Goal: Task Accomplishment & Management: Use online tool/utility

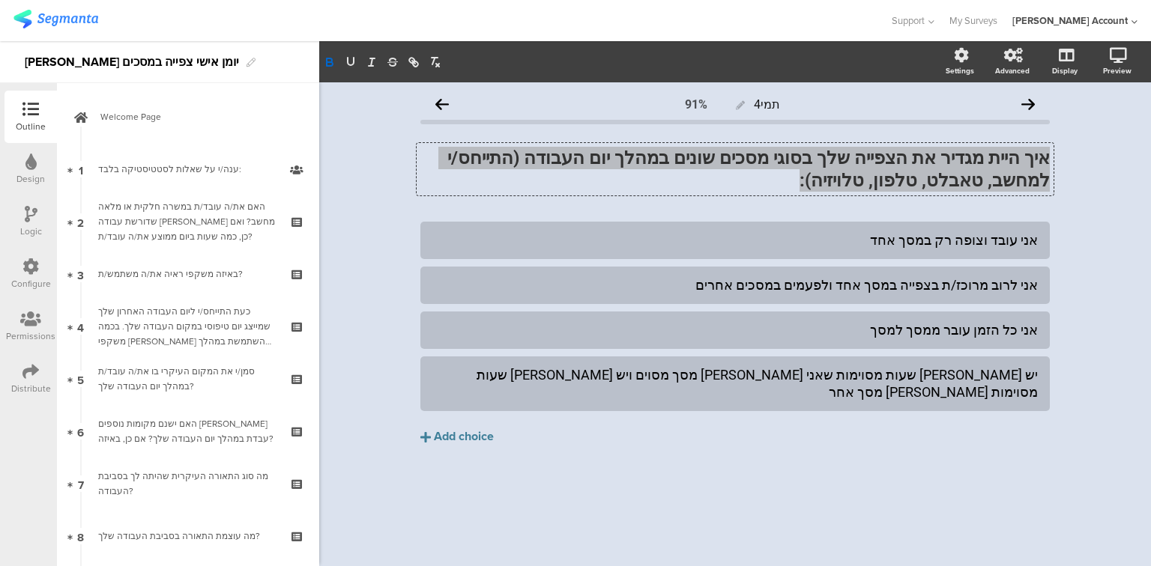
scroll to position [180, 0]
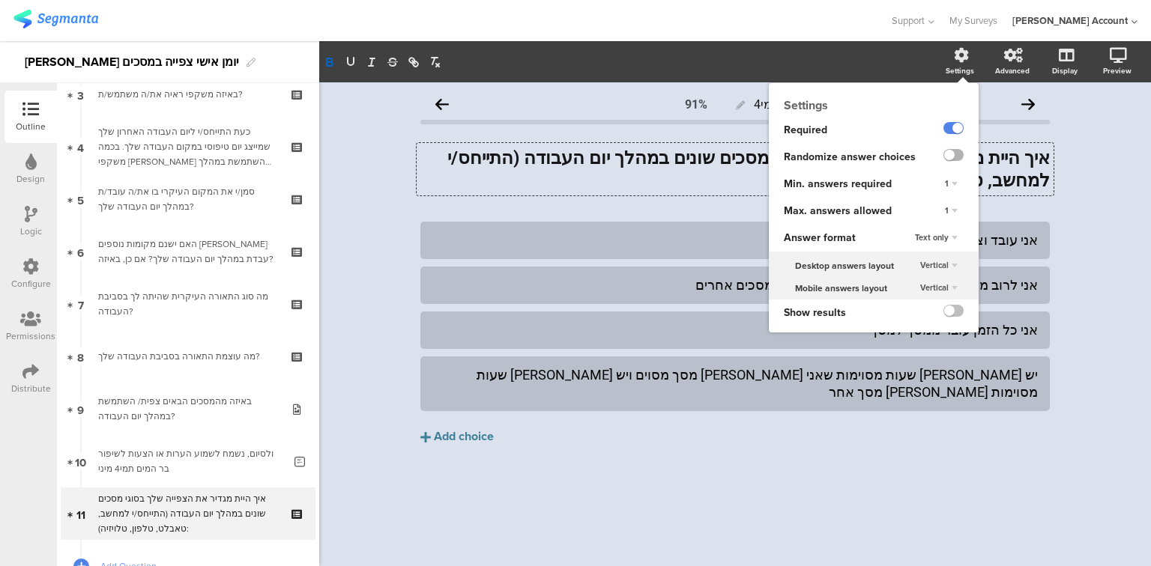
click at [951, 154] on label at bounding box center [953, 155] width 20 height 12
click at [0, 0] on input "checkbox" at bounding box center [0, 0] width 0 height 0
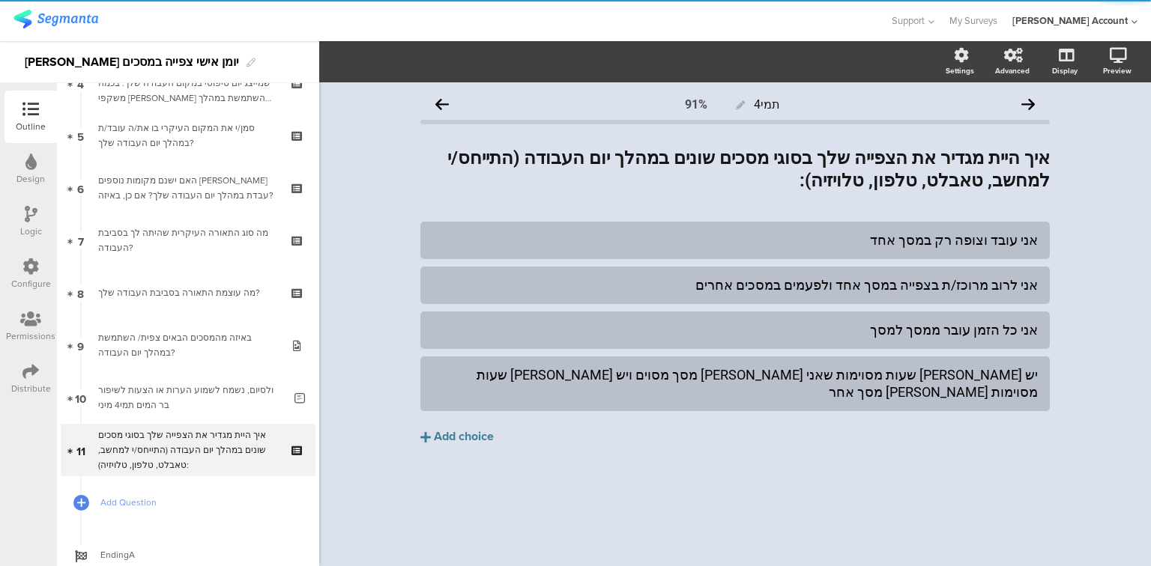
scroll to position [345, 0]
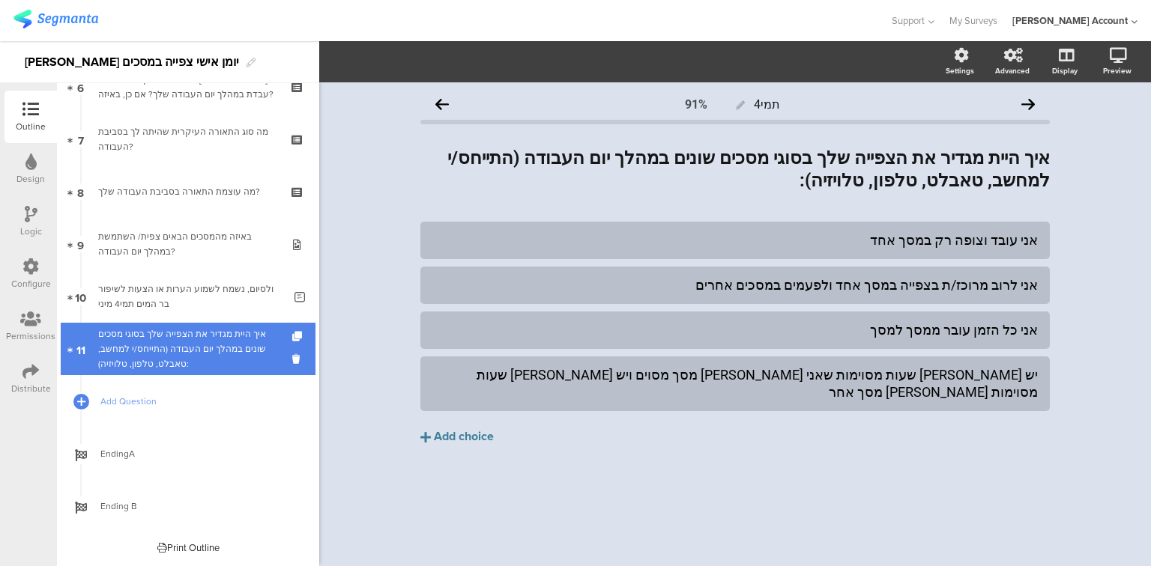
click at [217, 358] on div "איך היית מגדיר את הצפייה שלך בסוגי מסכים שונים במהלך יום העבודה (התייחס/י למחשב…" at bounding box center [187, 349] width 179 height 45
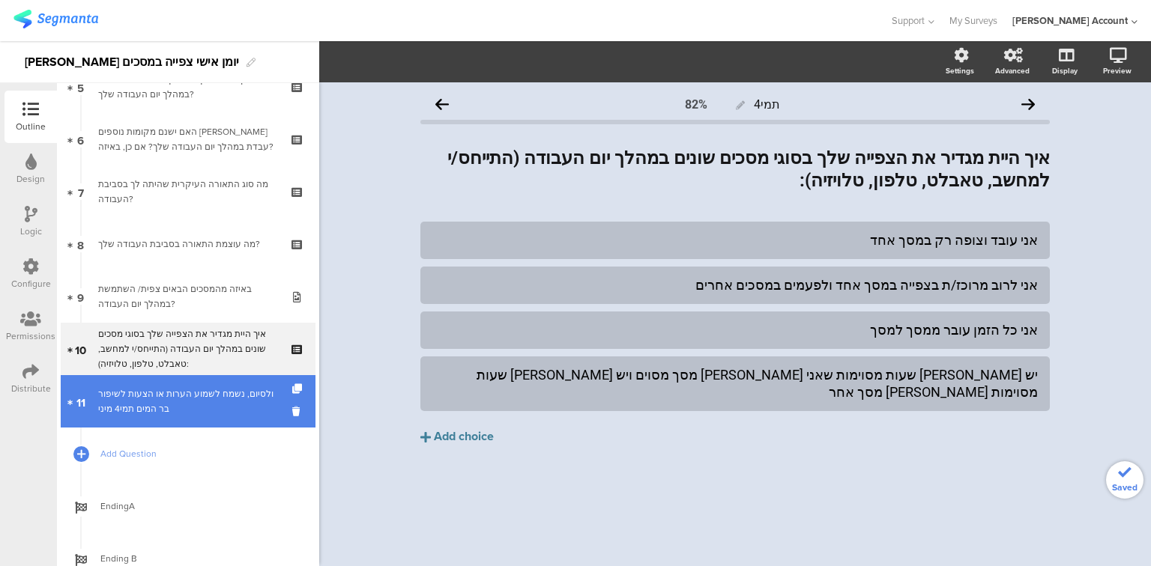
click at [164, 413] on div "ולסיום, נשמח לשמוע הערות או הצעות לשיפור בר המים תמי4 מיני" at bounding box center [190, 402] width 185 height 30
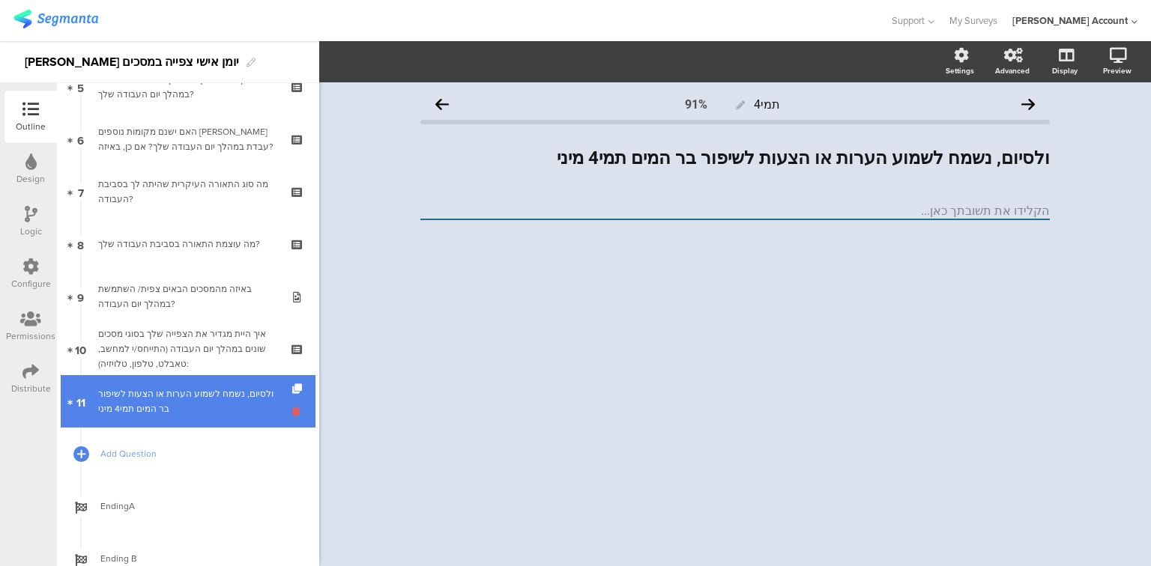
click at [292, 413] on icon at bounding box center [298, 411] width 13 height 14
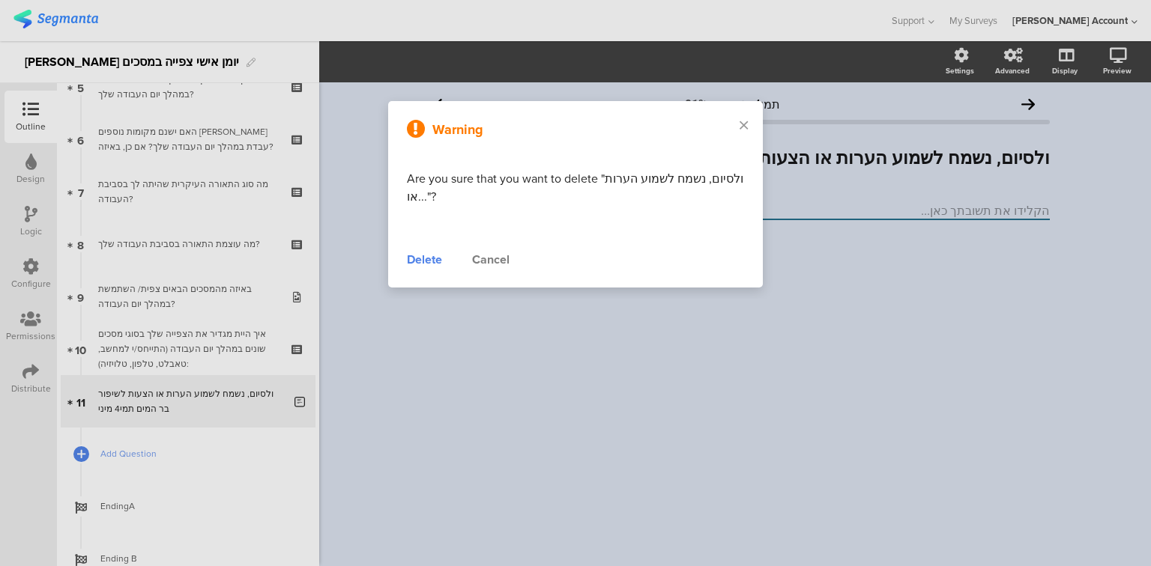
click at [437, 263] on div "Delete" at bounding box center [424, 260] width 35 height 18
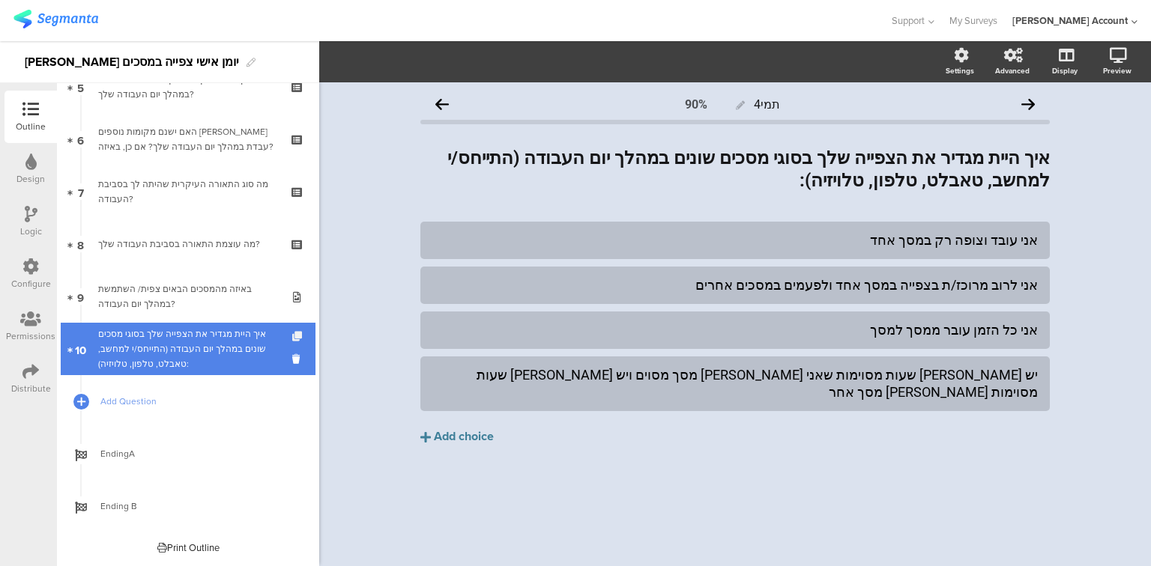
click at [292, 333] on icon at bounding box center [298, 337] width 13 height 10
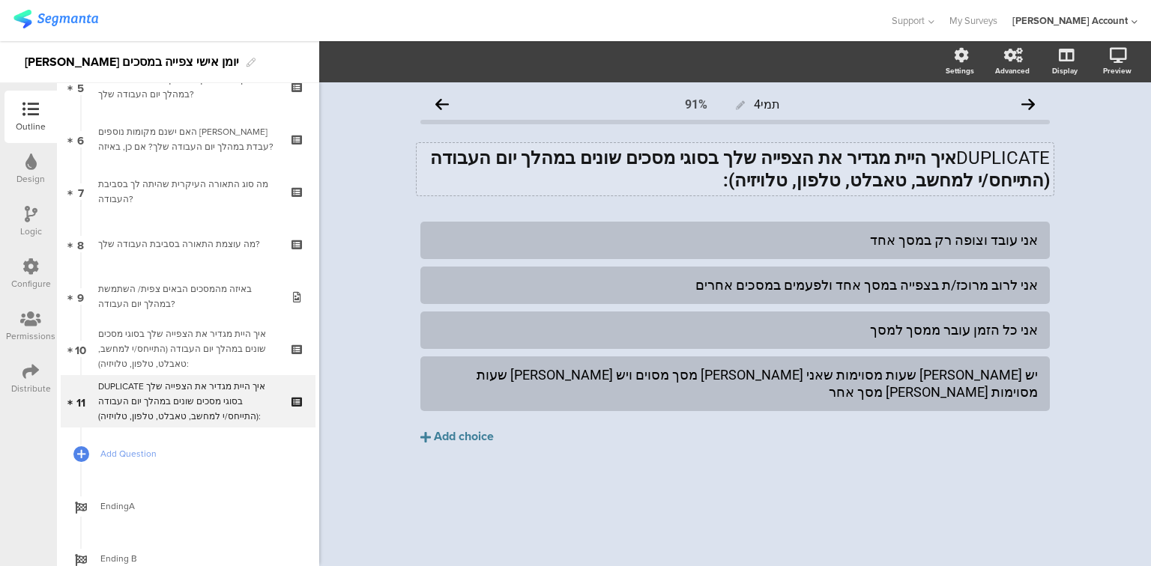
click at [757, 157] on div "DUPLICATE איך היית מגדיר את הצפייה שלך בסוגי מסכים שונים במהלך יום העבודה (התיי…" at bounding box center [734, 169] width 637 height 52
click at [757, 157] on strong "איך היית מגדיר את הצפייה שלך בסוגי מסכים שונים במהלך יום העבודה (התייחס/י למחשב…" at bounding box center [737, 169] width 624 height 43
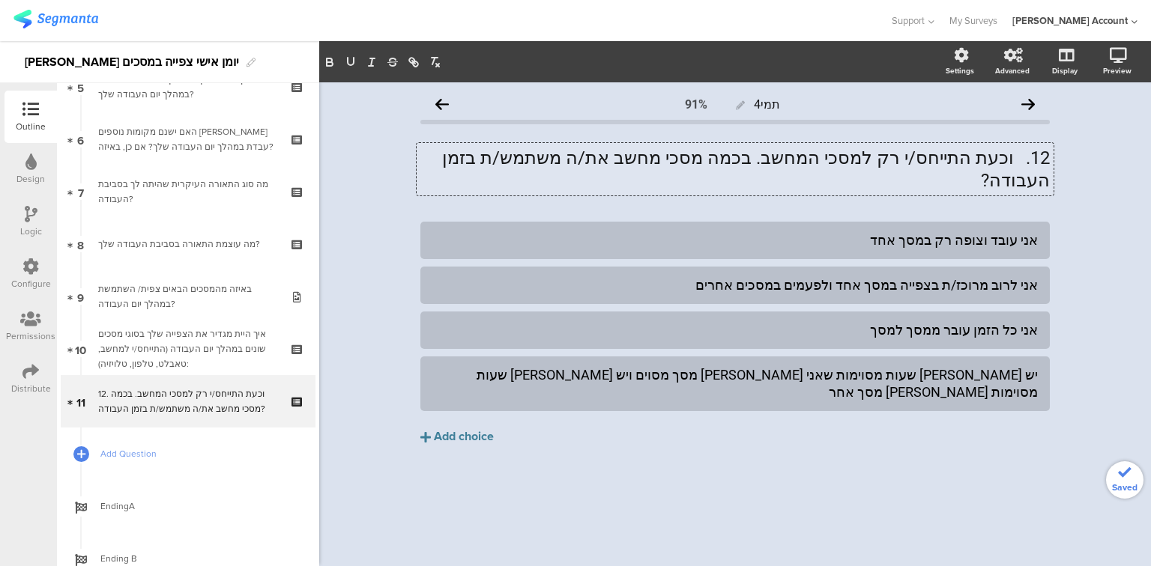
click at [1016, 156] on p "12. וכעת התייחס/י רק למסכי המחשב. בכמה מסכי מחשב את/ה משתמש/ת בזמן העבודה?" at bounding box center [734, 169] width 629 height 45
click at [943, 231] on div "אני עובד וצופה רק במסך אחד" at bounding box center [734, 239] width 605 height 17
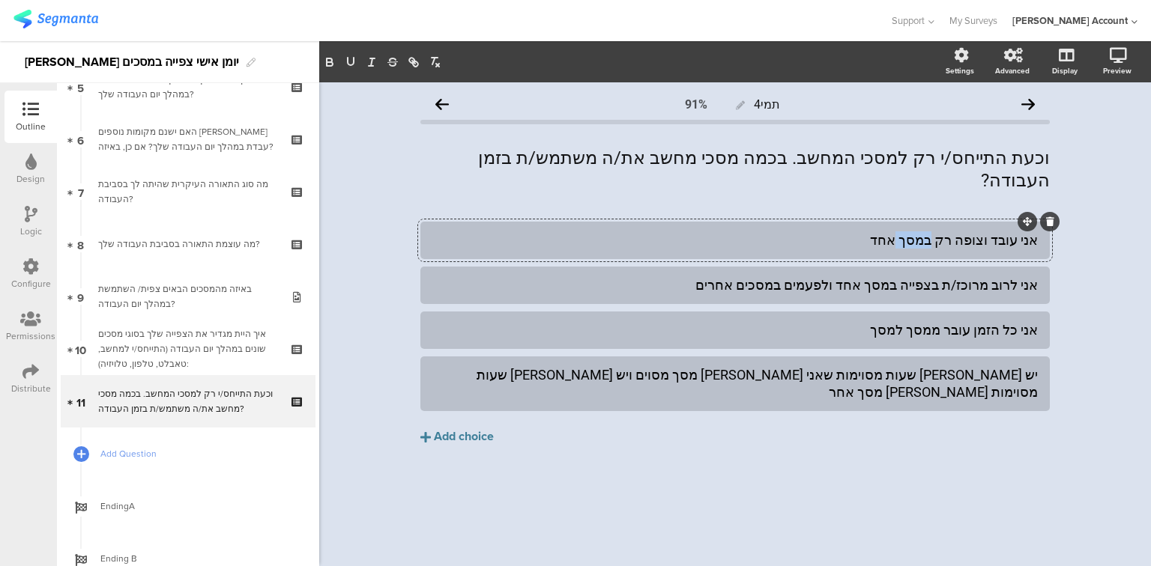
click at [943, 231] on div "אני עובד וצופה רק במסך אחד" at bounding box center [734, 239] width 605 height 17
paste div
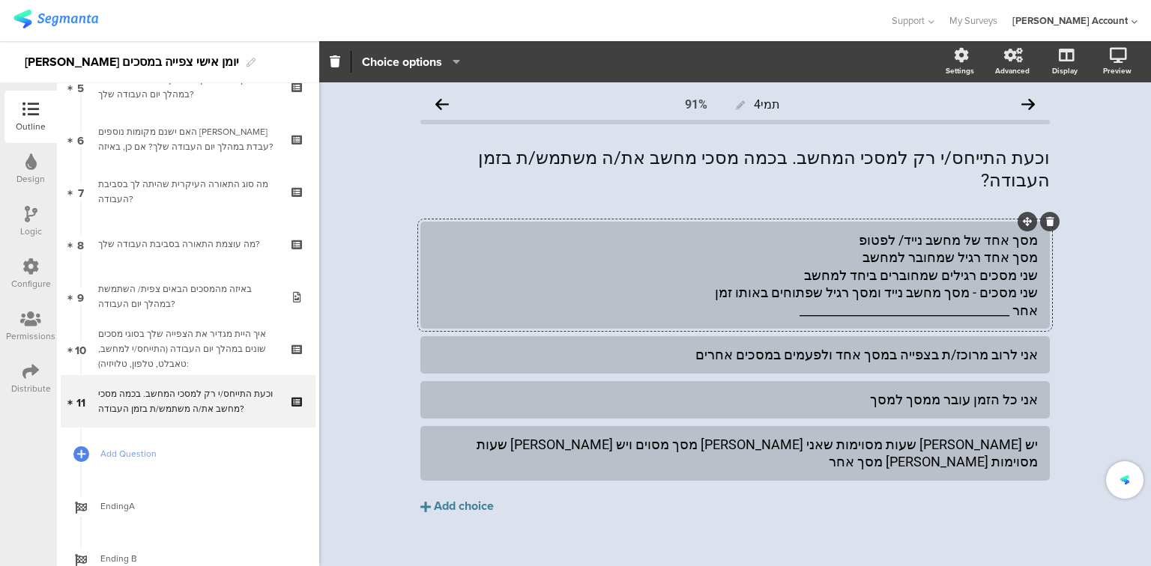
click at [992, 236] on div "מסך אחד של מחשב נייד/ לפטופ מסך אחד רגיל שמחובר למחשב שני מסכים רגילים שמחוברים…" at bounding box center [734, 275] width 605 height 88
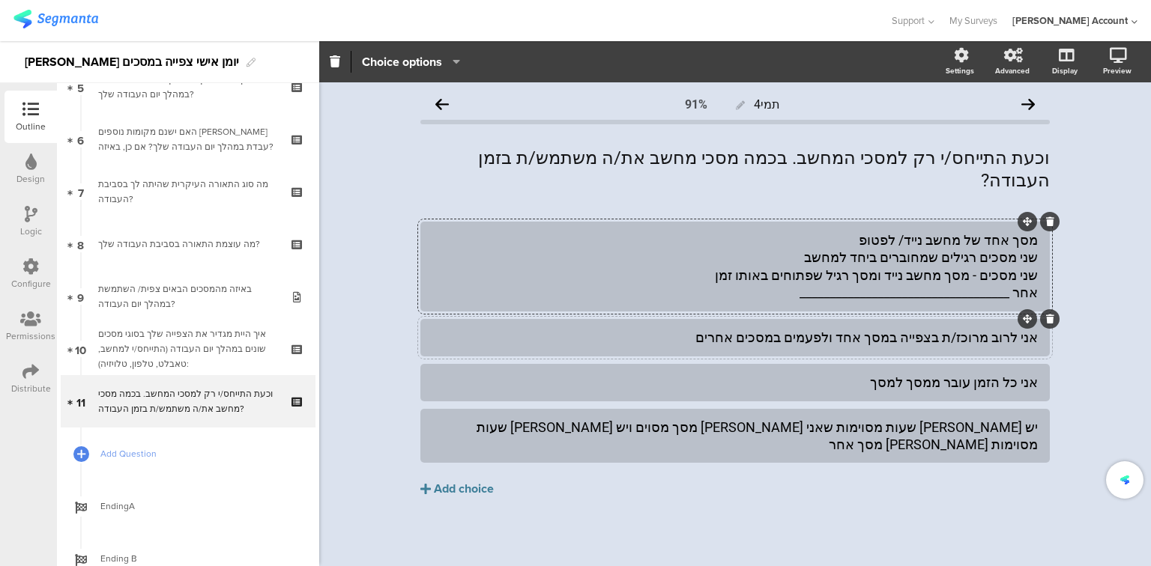
click at [940, 329] on div "אני לרוב מרוכז/ת בצפייה במסך אחד ולפעמים במסכים אחרים" at bounding box center [734, 337] width 605 height 17
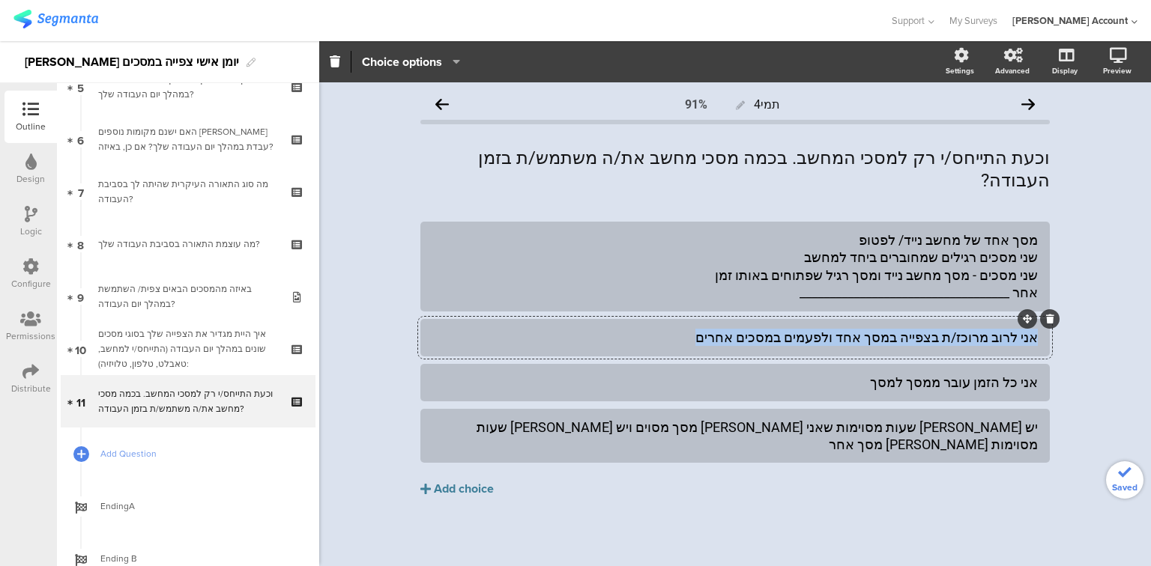
click at [941, 329] on div "אני לרוב מרוכז/ת בצפייה במסך אחד ולפעמים במסכים אחרים" at bounding box center [734, 337] width 605 height 17
paste div
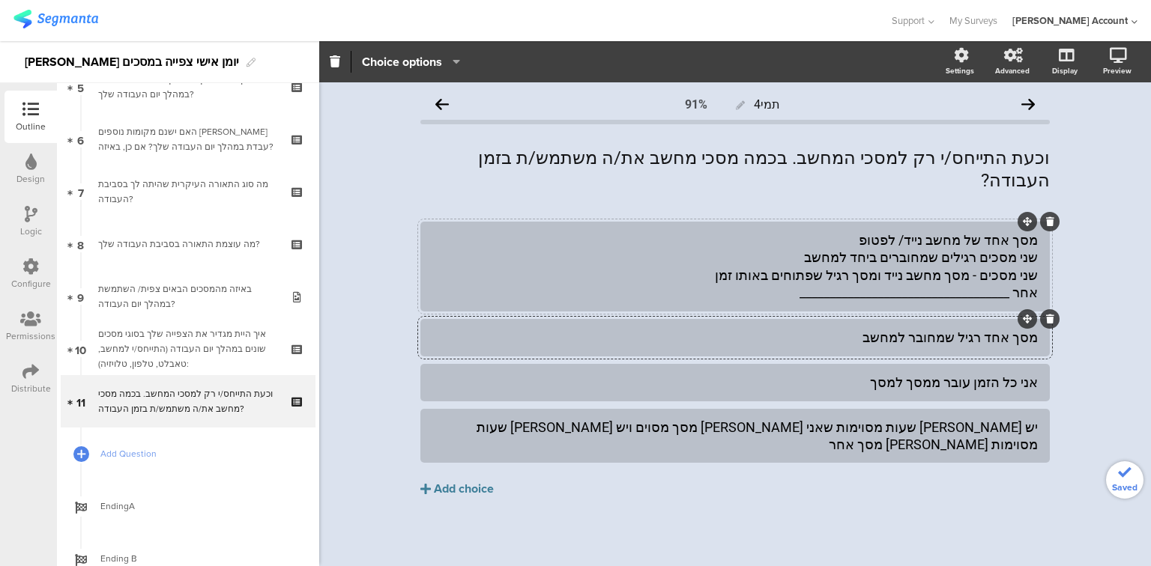
click at [981, 240] on div "מסך אחד של מחשב נייד/ לפטופ שני מסכים רגילים שמחוברים ביחד למחשב שני מסכים - מס…" at bounding box center [734, 266] width 605 height 70
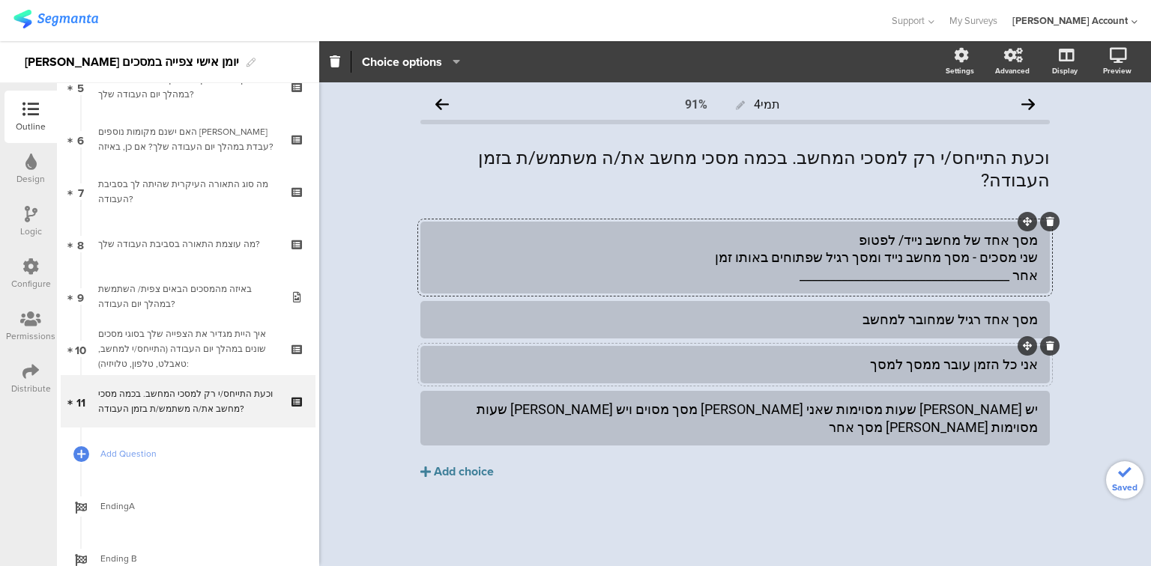
click at [968, 356] on div "אני כל הזמן עובר ממסך למסך" at bounding box center [734, 364] width 605 height 17
paste div
click at [953, 237] on div "מסך אחד של מחשב נייד/ לפטופ שני מסכים - מסך מחשב נייד ומסך רגיל שפתוחים באותו ז…" at bounding box center [734, 257] width 605 height 52
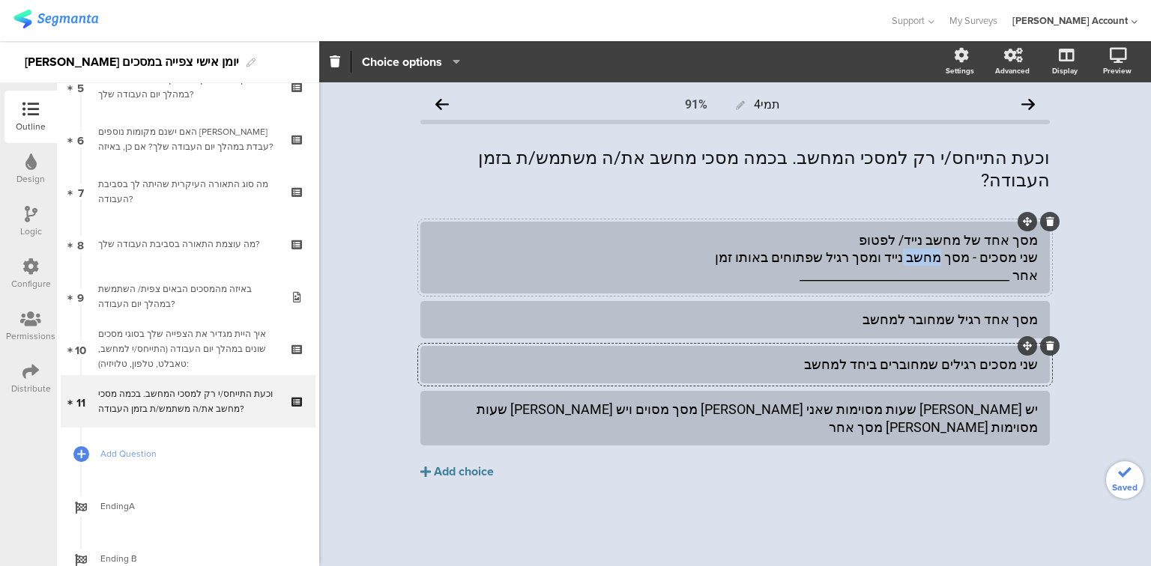
click at [953, 237] on div "מסך אחד של מחשב נייד/ לפטופ שני מסכים - מסך מחשב נייד ומסך רגיל שפתוחים באותו ז…" at bounding box center [734, 257] width 605 height 52
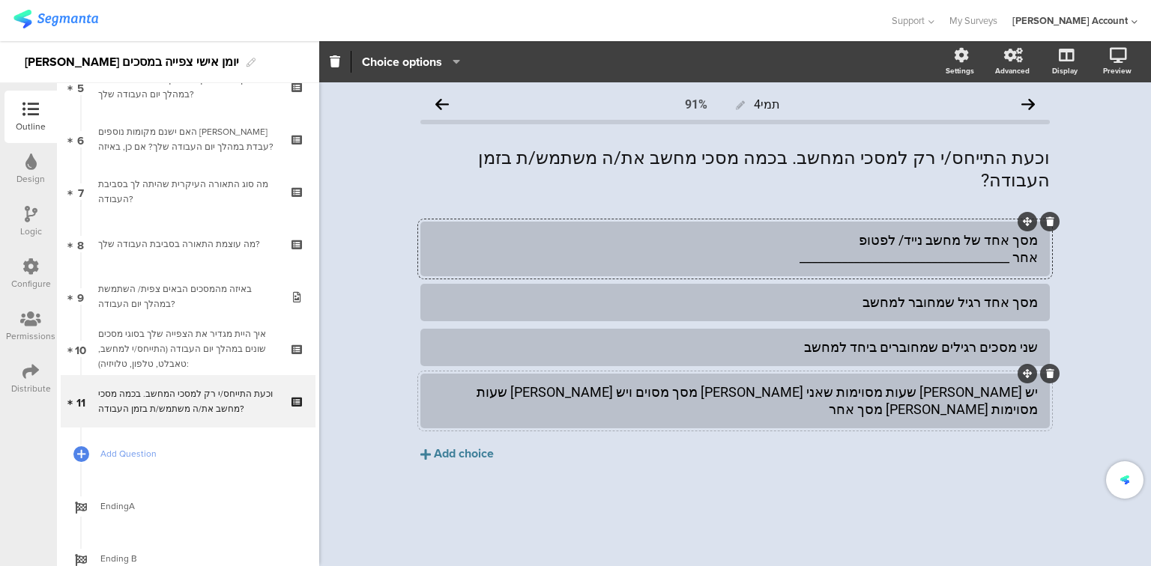
click at [951, 384] on div "יש [PERSON_NAME] שעות מסוימות שאני [PERSON_NAME] מסך מסוים ויש [PERSON_NAME] שע…" at bounding box center [734, 401] width 605 height 35
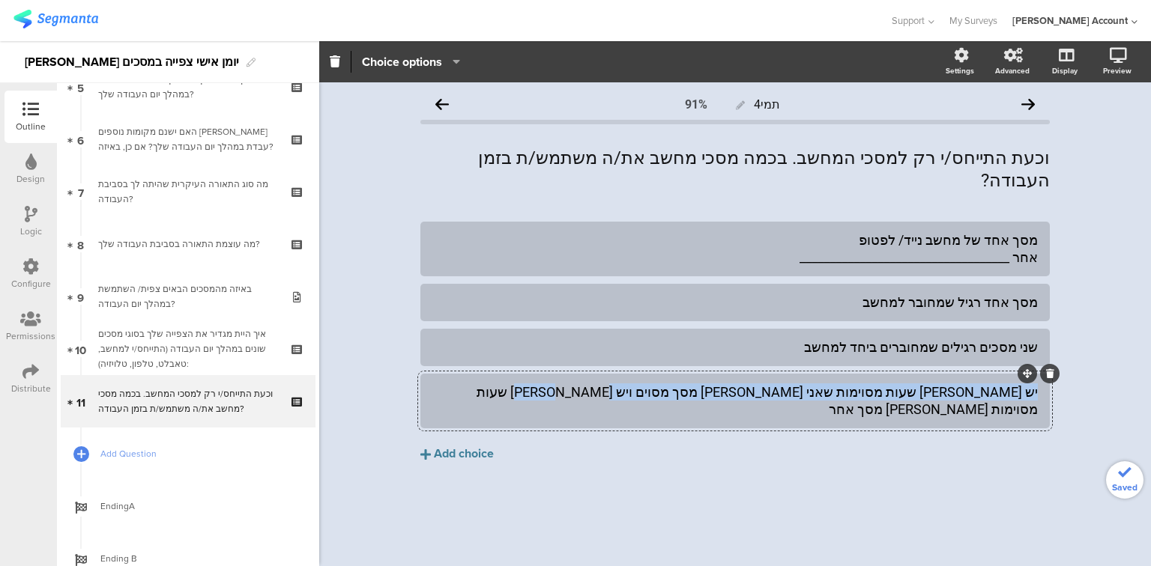
click at [951, 384] on div "יש [PERSON_NAME] שעות מסוימות שאני [PERSON_NAME] מסך מסוים ויש [PERSON_NAME] שע…" at bounding box center [734, 401] width 605 height 35
paste div
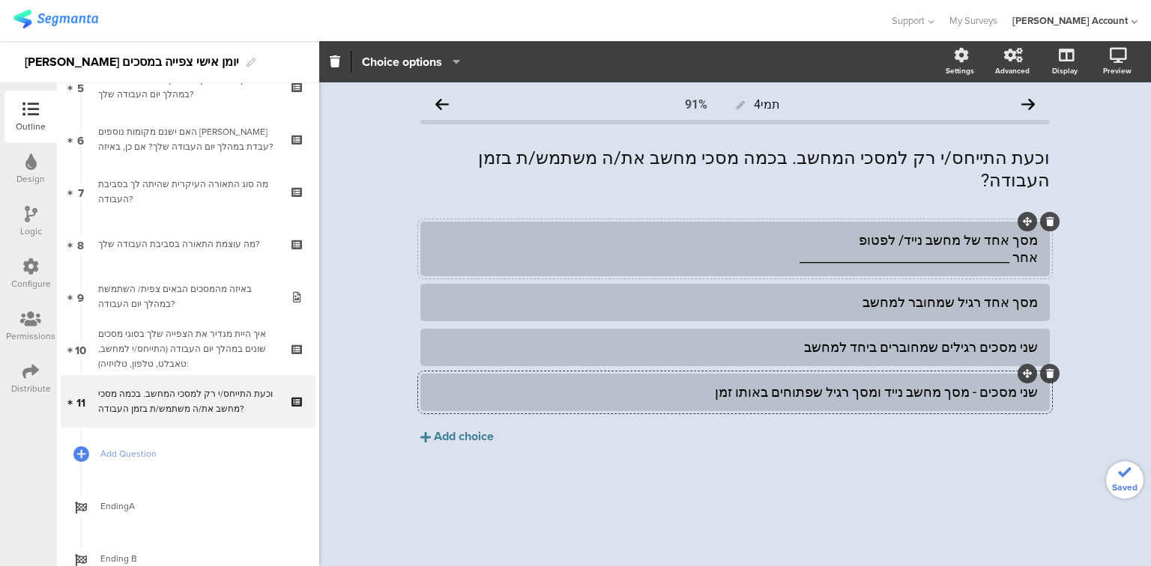
click at [1001, 234] on div "מסך אחד של מחשב נייד/ לפטופ אחר ___________________________________" at bounding box center [734, 248] width 605 height 35
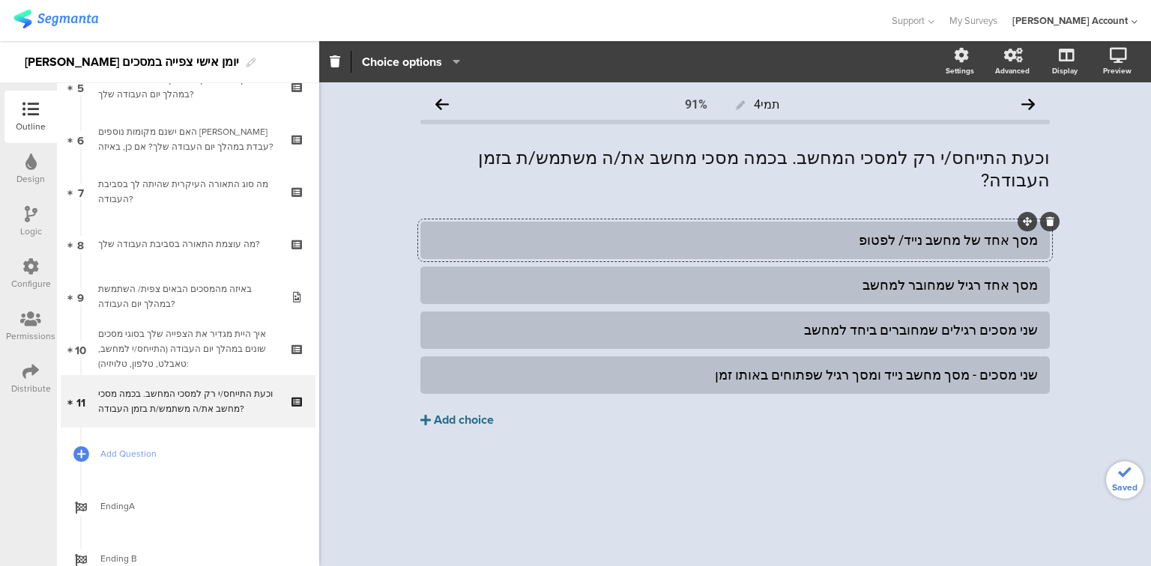
click at [479, 415] on button "Add choice" at bounding box center [734, 419] width 629 height 37
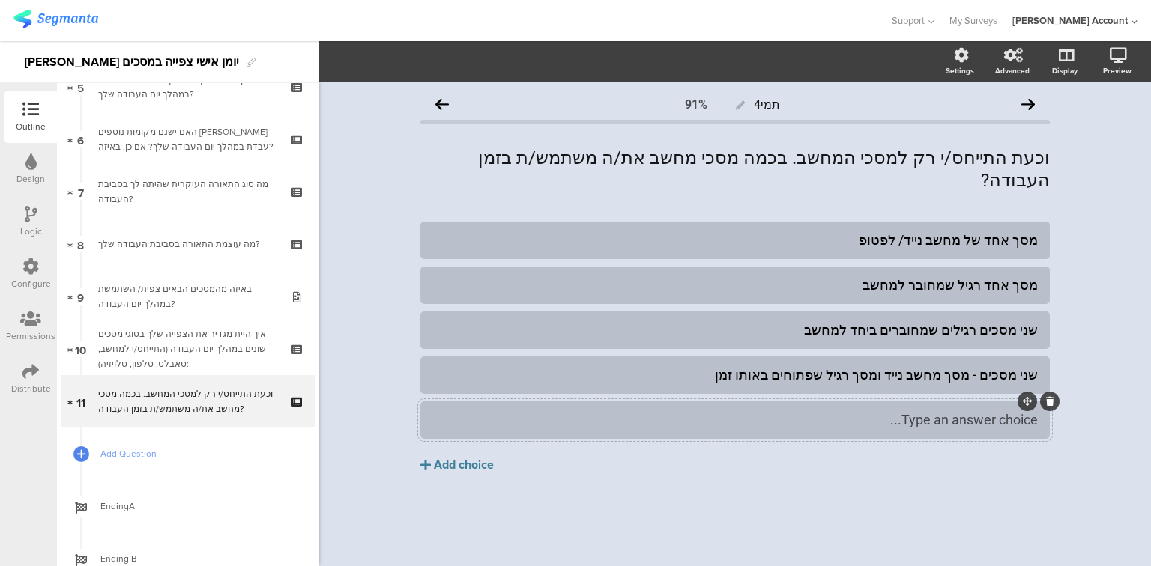
click at [719, 411] on div "Type an answer choice..." at bounding box center [734, 419] width 605 height 17
drag, startPoint x: 1019, startPoint y: 395, endPoint x: 718, endPoint y: 387, distance: 302.0
click at [718, 407] on div "אחר ___________________________________" at bounding box center [734, 419] width 605 height 25
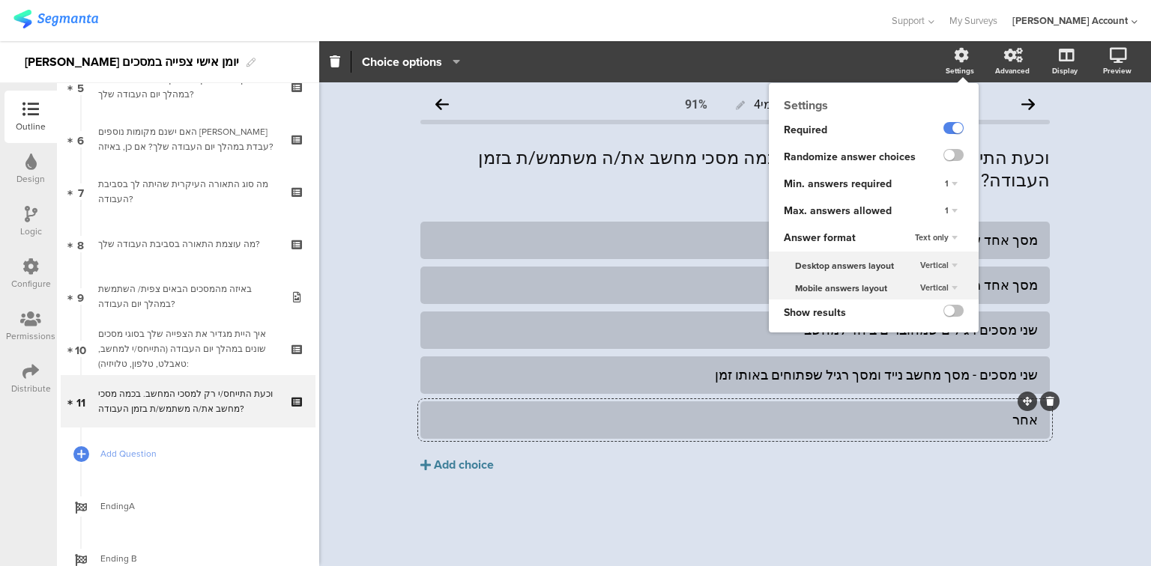
click at [936, 237] on span "Text only" at bounding box center [932, 237] width 34 height 12
click at [927, 265] on span "Choice images" at bounding box center [917, 267] width 52 height 12
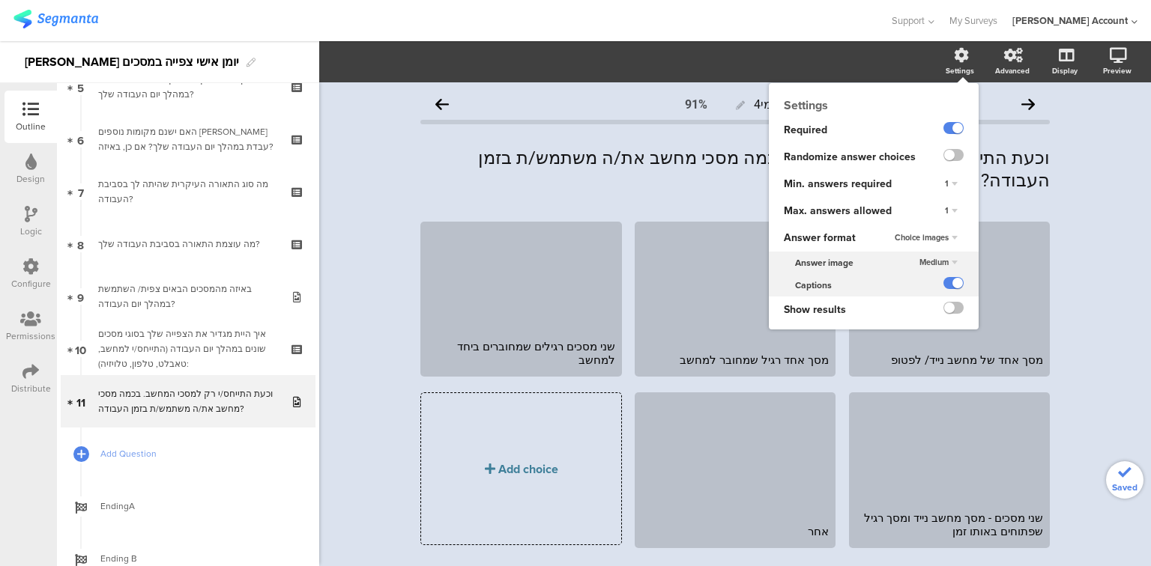
click at [927, 261] on span "Medium" at bounding box center [933, 262] width 29 height 12
click at [923, 277] on div "Small" at bounding box center [929, 277] width 88 height 16
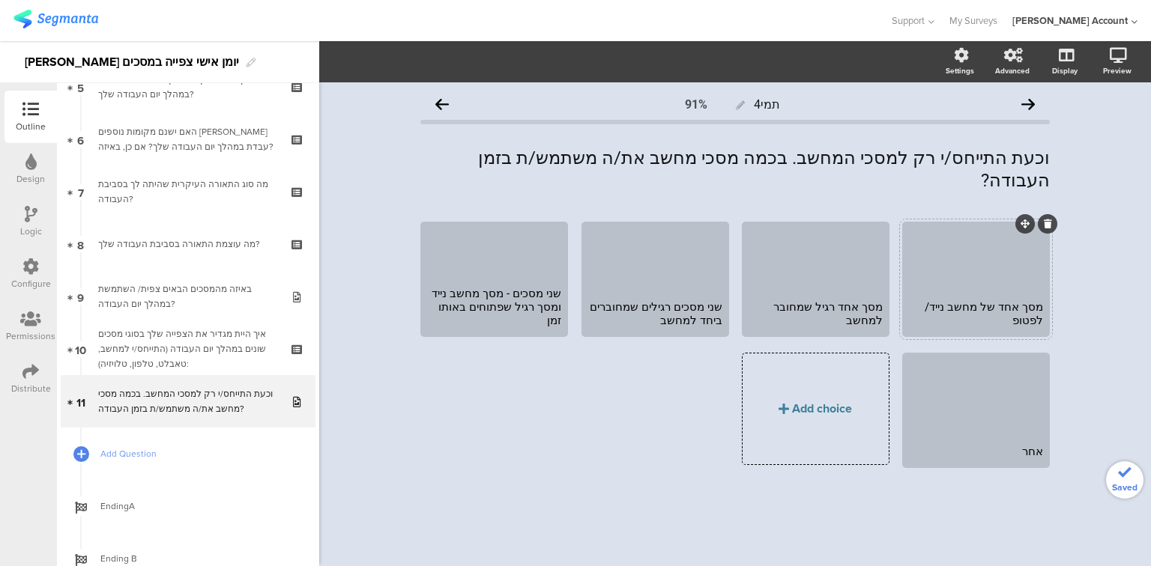
click at [1007, 278] on div at bounding box center [975, 258] width 143 height 69
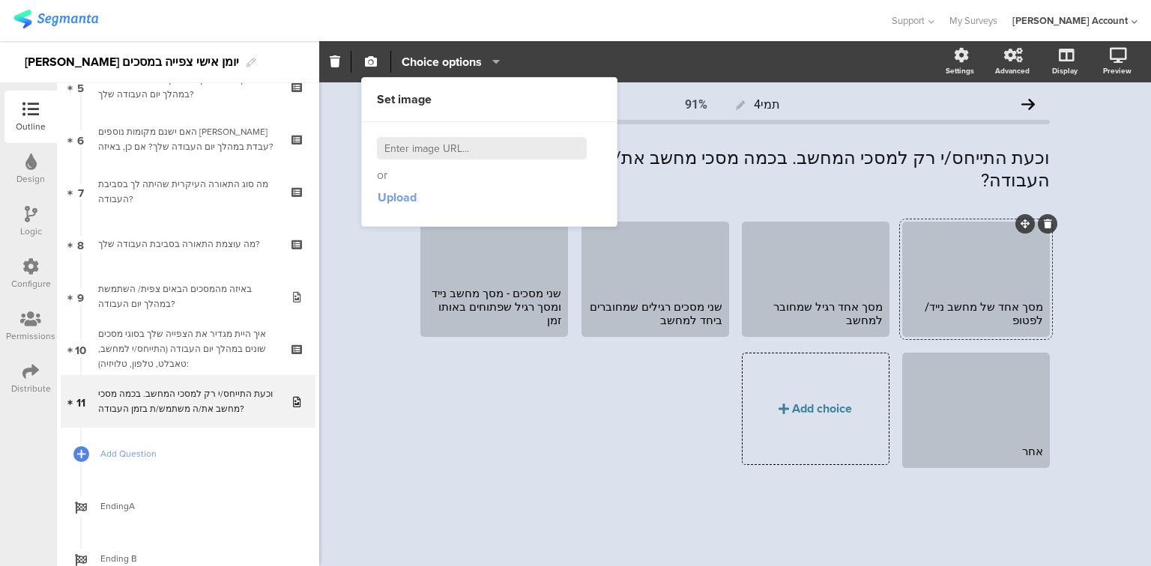
click at [393, 199] on span "Upload" at bounding box center [397, 197] width 39 height 17
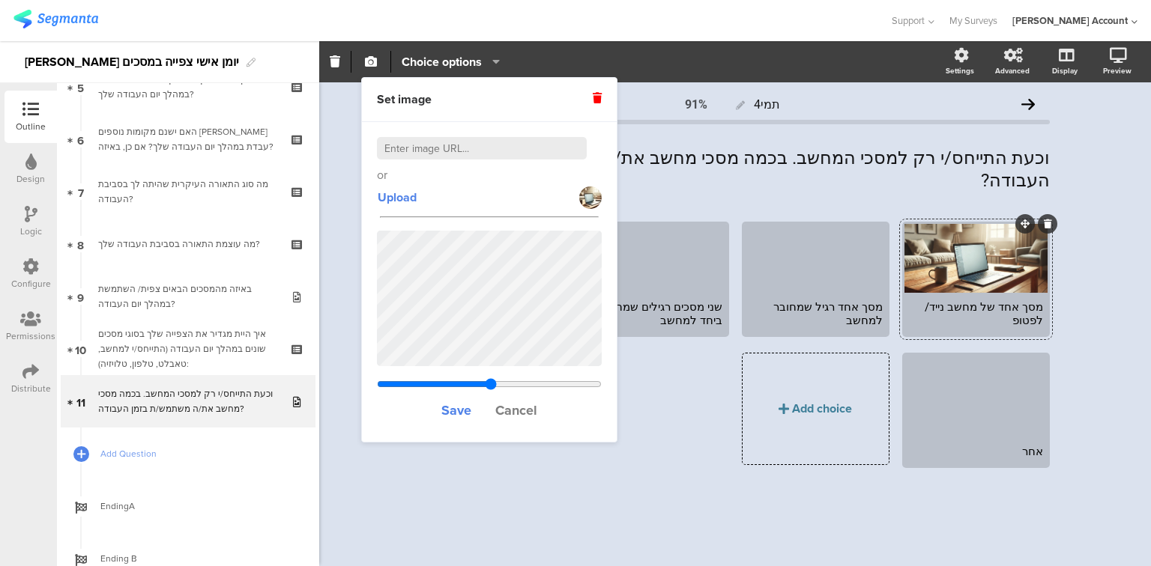
drag, startPoint x: 455, startPoint y: 384, endPoint x: 464, endPoint y: 366, distance: 20.8
click at [489, 386] on input "range" at bounding box center [489, 384] width 225 height 12
drag, startPoint x: 488, startPoint y: 384, endPoint x: 522, endPoint y: 367, distance: 37.5
type input "0.711568641050539"
click at [534, 378] on input "range" at bounding box center [489, 384] width 225 height 12
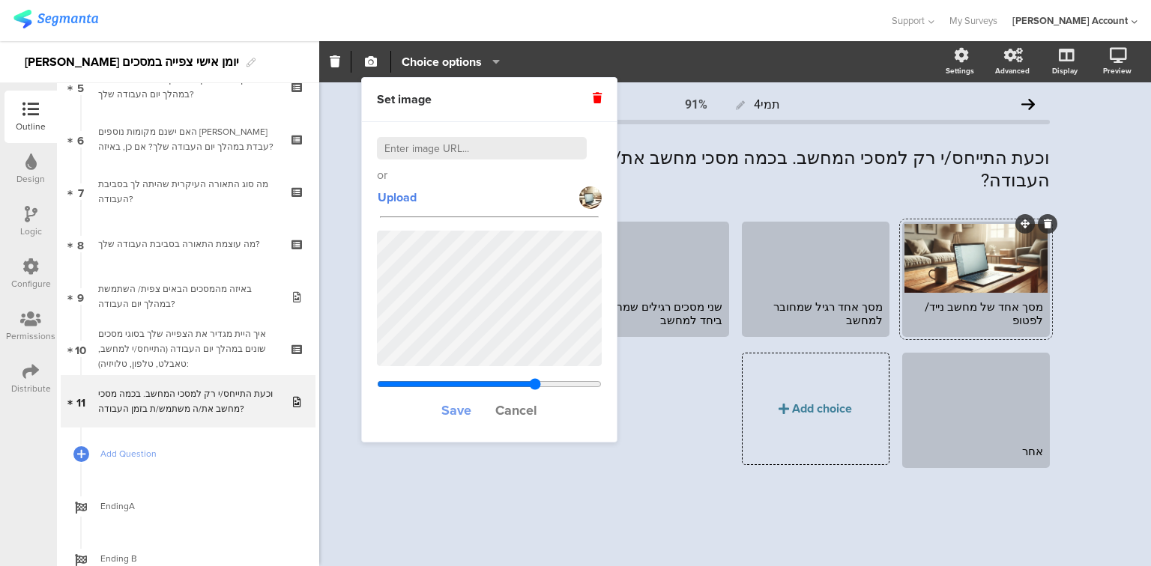
click at [455, 407] on span "Save" at bounding box center [456, 410] width 30 height 19
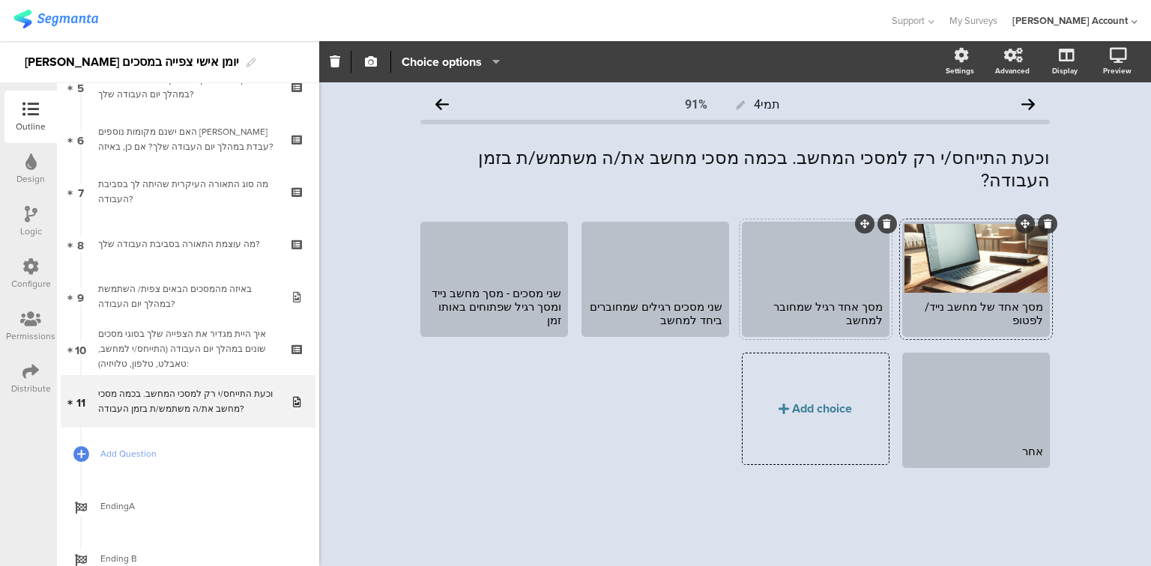
click at [800, 276] on div at bounding box center [815, 258] width 143 height 69
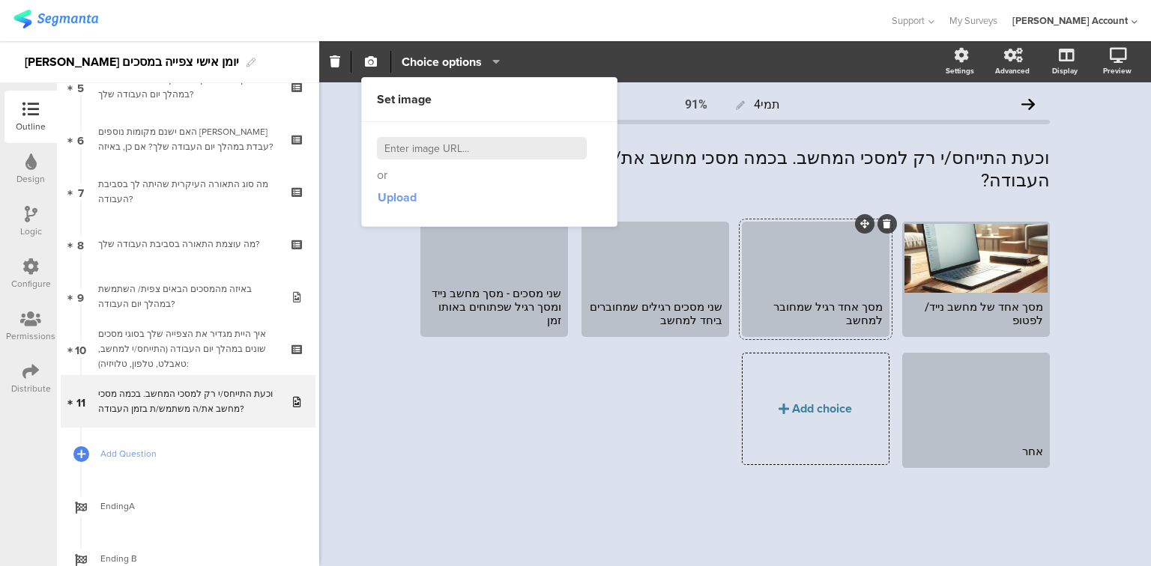
click at [403, 199] on span "Upload" at bounding box center [397, 197] width 39 height 17
click at [424, 78] on section "Pin in place Exclusive answer Allow commenting Choice options Settings Advanced…" at bounding box center [734, 61] width 831 height 41
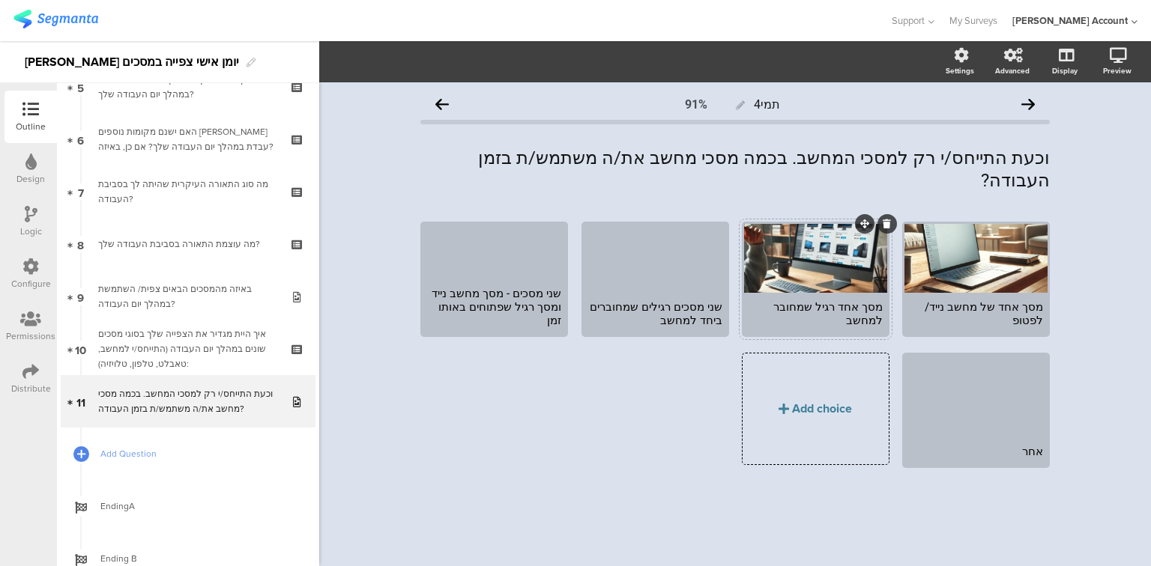
drag, startPoint x: 813, startPoint y: 249, endPoint x: 809, endPoint y: 265, distance: 17.1
click at [809, 265] on div at bounding box center [815, 258] width 143 height 69
click at [370, 67] on icon "button" at bounding box center [371, 61] width 12 height 12
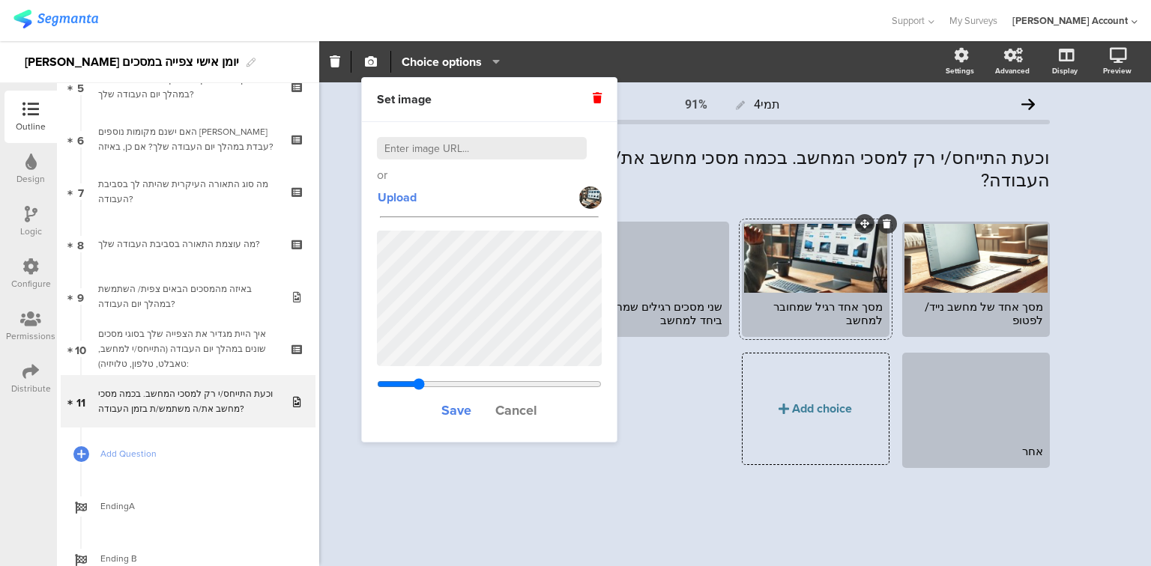
drag, startPoint x: 452, startPoint y: 383, endPoint x: 419, endPoint y: 378, distance: 33.4
click at [419, 378] on input "range" at bounding box center [489, 384] width 225 height 12
click at [396, 195] on span "Upload" at bounding box center [397, 197] width 39 height 17
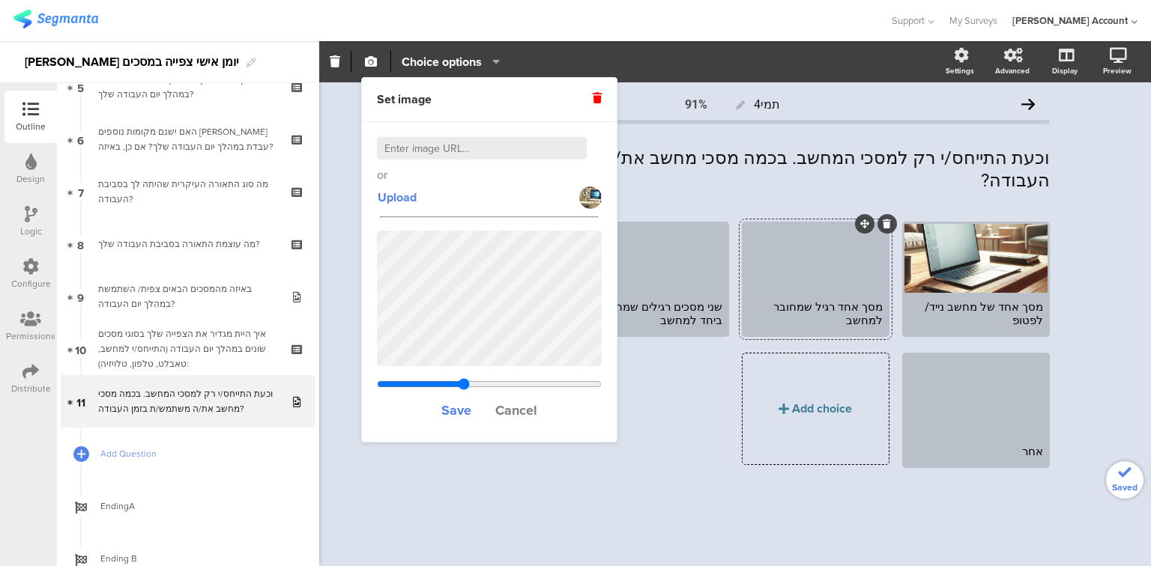
drag, startPoint x: 455, startPoint y: 384, endPoint x: 463, endPoint y: 384, distance: 8.2
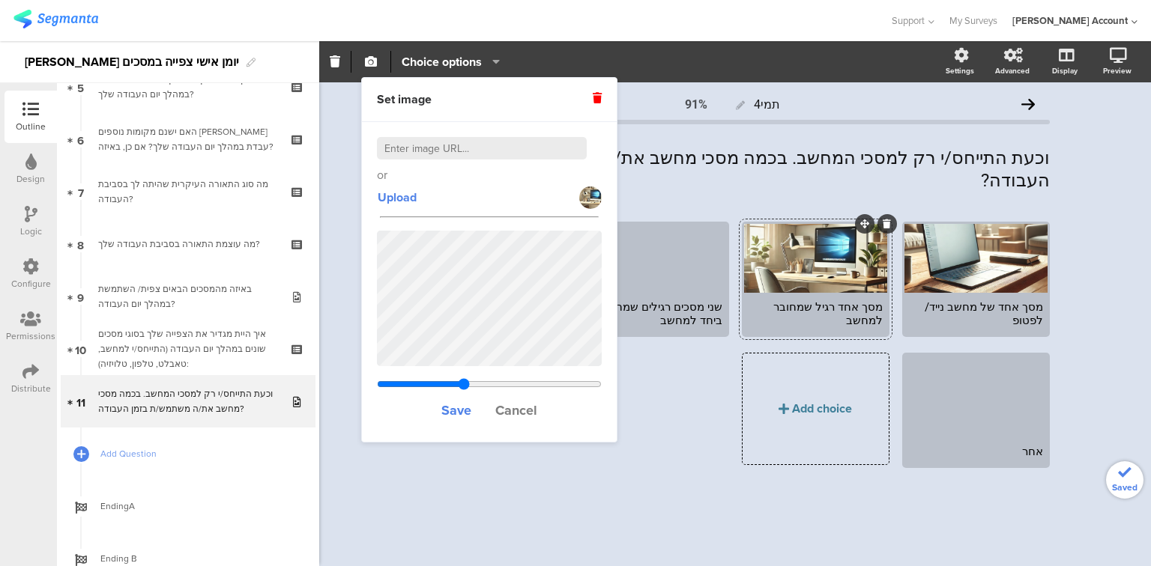
click at [463, 384] on input "range" at bounding box center [489, 384] width 225 height 12
drag, startPoint x: 455, startPoint y: 382, endPoint x: 495, endPoint y: 381, distance: 40.5
click at [495, 381] on input "range" at bounding box center [489, 384] width 225 height 12
type input "1.00233005934111"
click at [458, 406] on span "Save" at bounding box center [456, 410] width 30 height 19
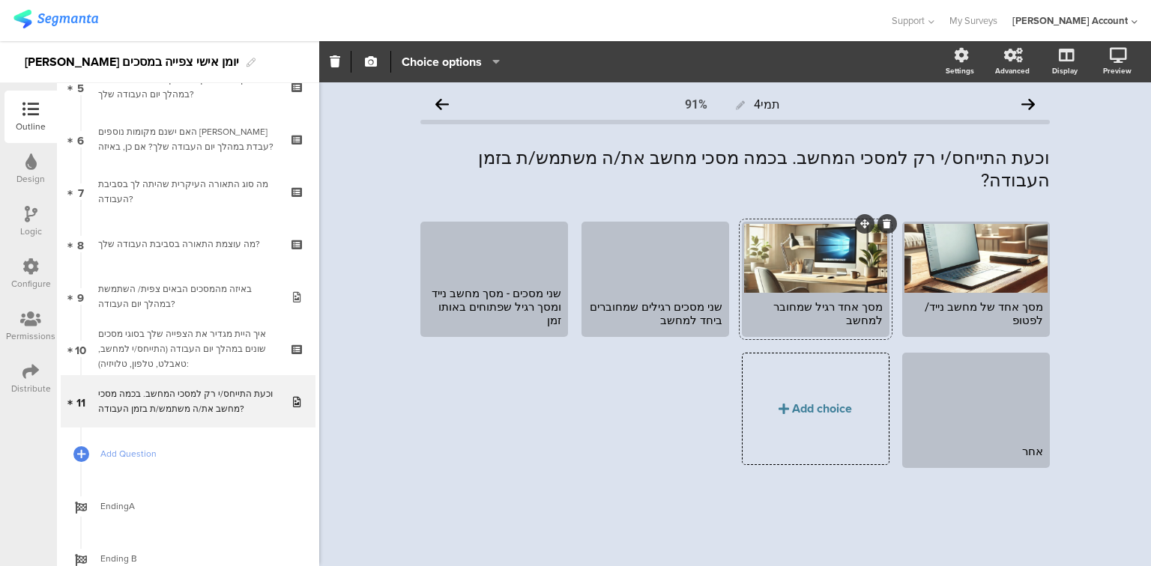
click at [363, 59] on span "button" at bounding box center [371, 61] width 18 height 13
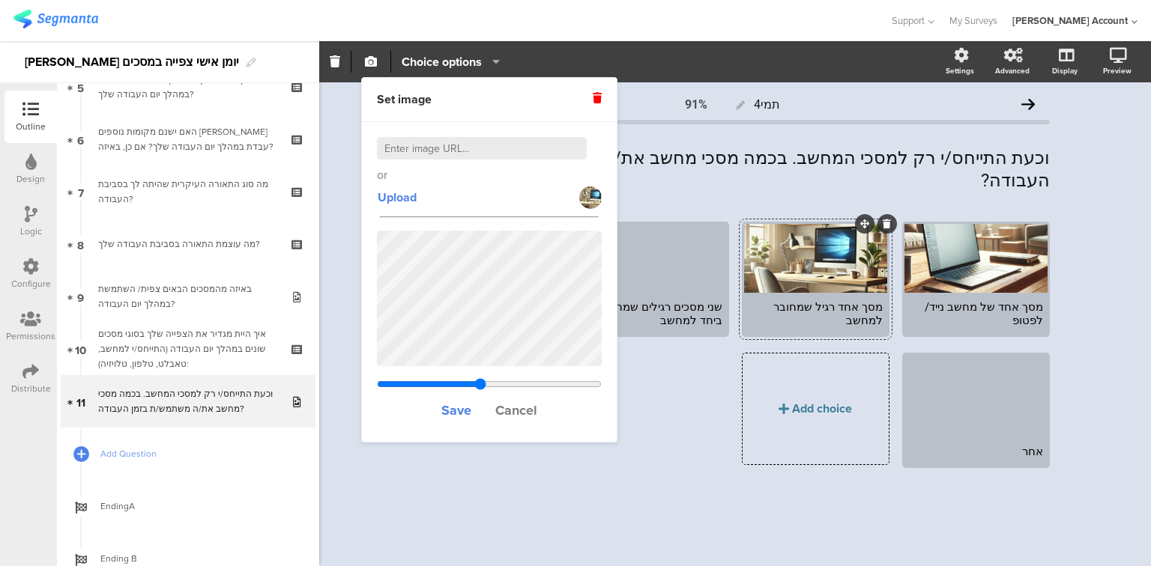
drag, startPoint x: 452, startPoint y: 378, endPoint x: 479, endPoint y: 377, distance: 27.0
type input "1.18933005934111"
click at [479, 378] on input "range" at bounding box center [489, 384] width 225 height 12
click at [464, 410] on span "Save" at bounding box center [456, 410] width 30 height 19
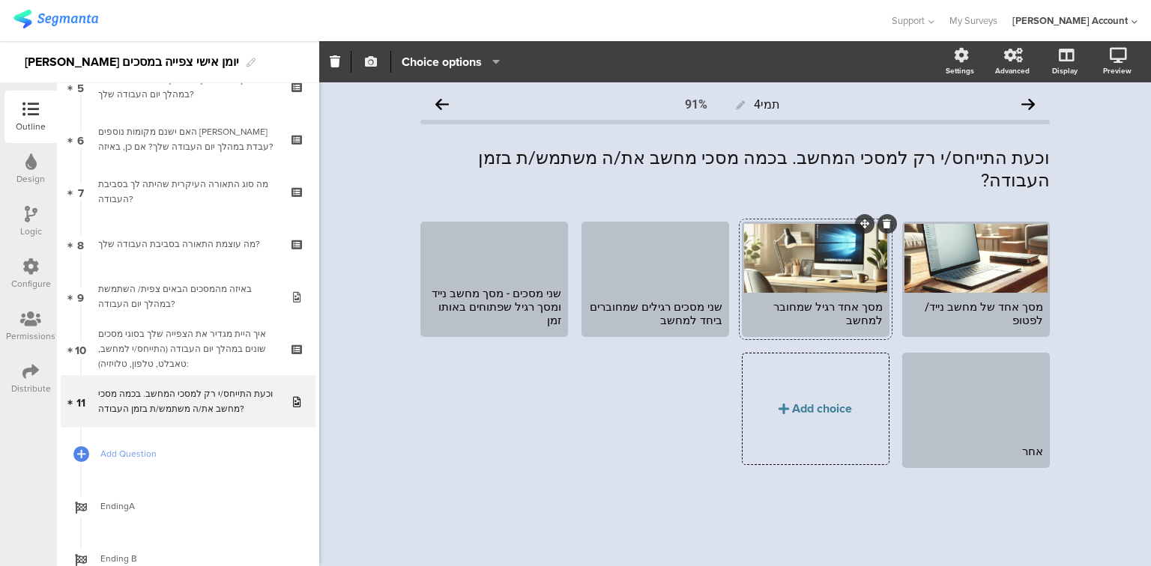
click at [367, 60] on icon "button" at bounding box center [371, 61] width 12 height 12
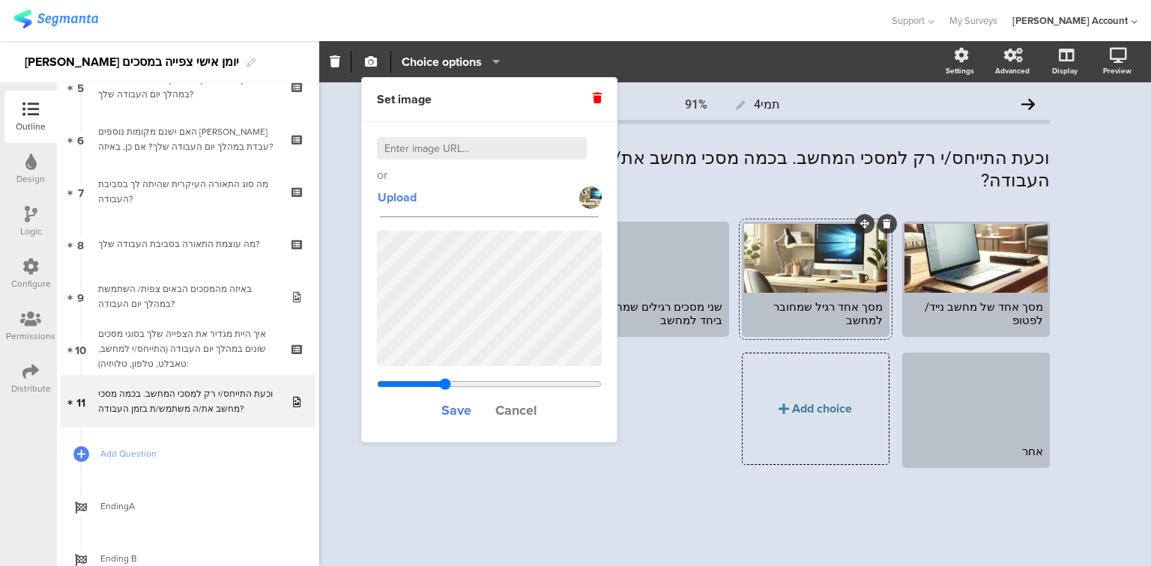
drag, startPoint x: 452, startPoint y: 381, endPoint x: 444, endPoint y: 380, distance: 8.3
type input "0.939330059341109"
click at [444, 380] on input "range" at bounding box center [489, 384] width 225 height 12
click at [504, 413] on span "Cancel" at bounding box center [516, 410] width 42 height 19
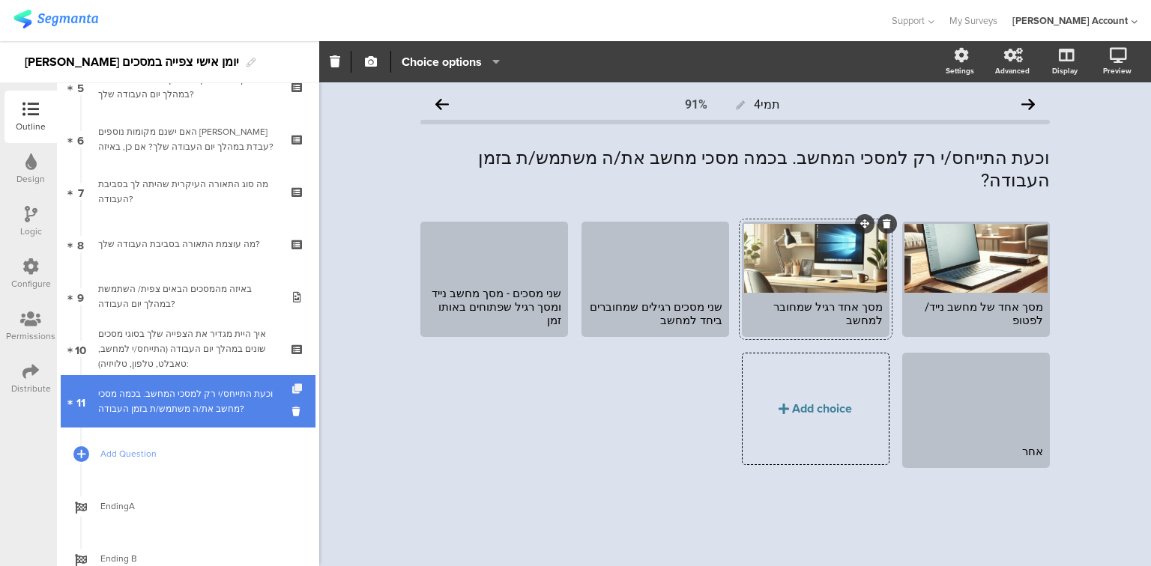
click at [292, 386] on icon at bounding box center [298, 389] width 13 height 10
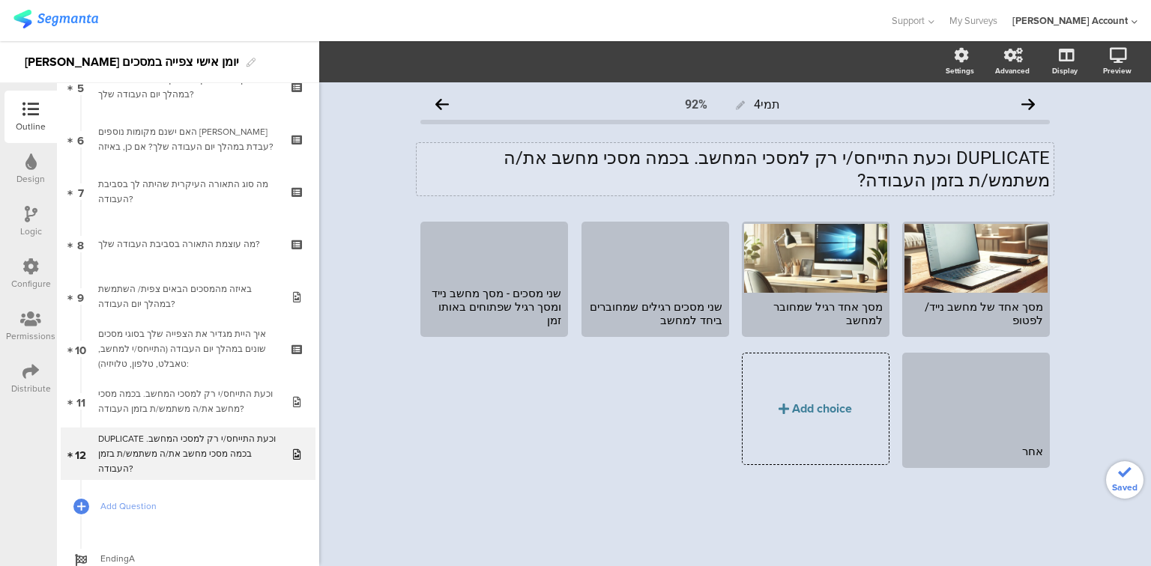
click at [725, 159] on div "DUPLICATE וכעת התייחס/י רק למסכי המחשב. בכמה מסכי מחשב את/ה משתמש/ת בזמן העבודה…" at bounding box center [734, 169] width 637 height 52
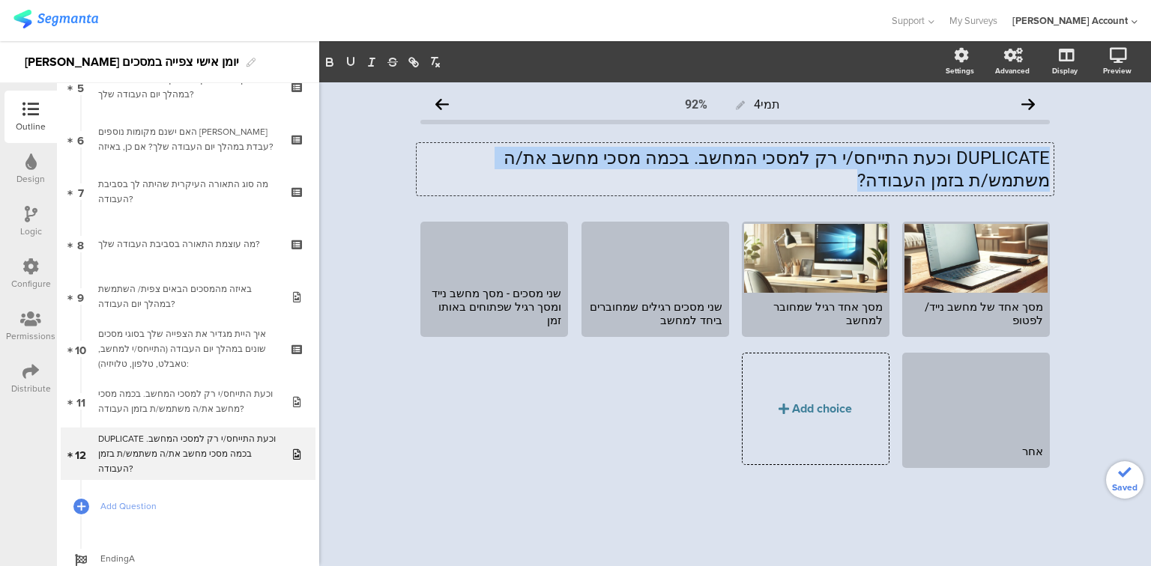
click at [725, 159] on p "DUPLICATE וכעת התייחס/י רק למסכי המחשב. בכמה מסכי מחשב את/ה משתמש/ת בזמן העבודה?" at bounding box center [734, 169] width 629 height 45
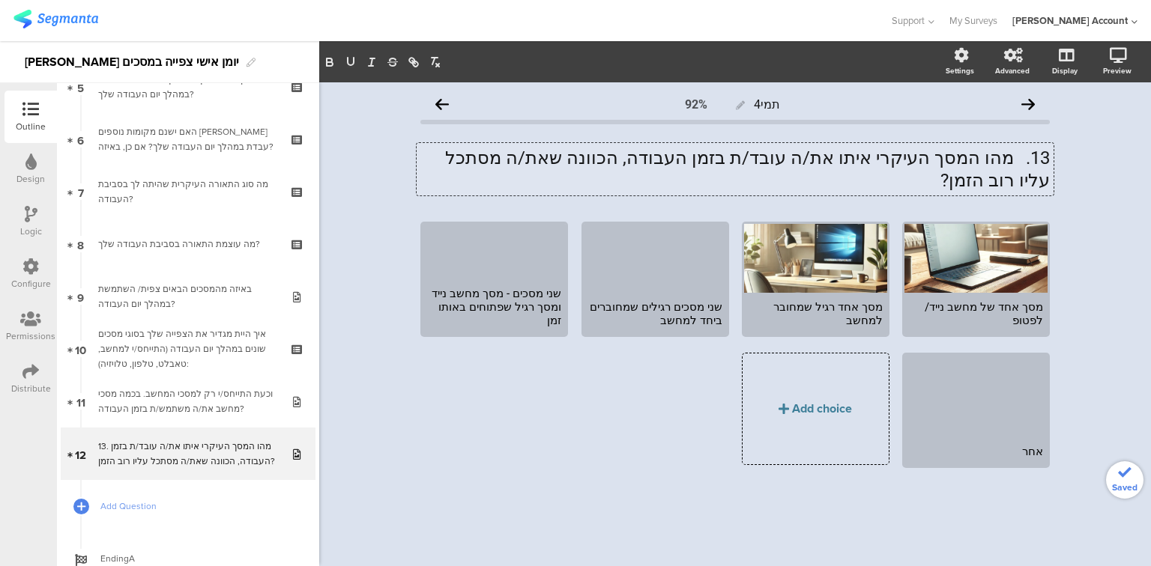
click at [1013, 159] on p "13. מהו המסך העיקרי איתו את/ה עובד/ת בזמן העבודה, הכוונה שאת/ה מסתכל עליו רוב ה…" at bounding box center [734, 169] width 629 height 45
click at [725, 219] on icon at bounding box center [726, 223] width 8 height 9
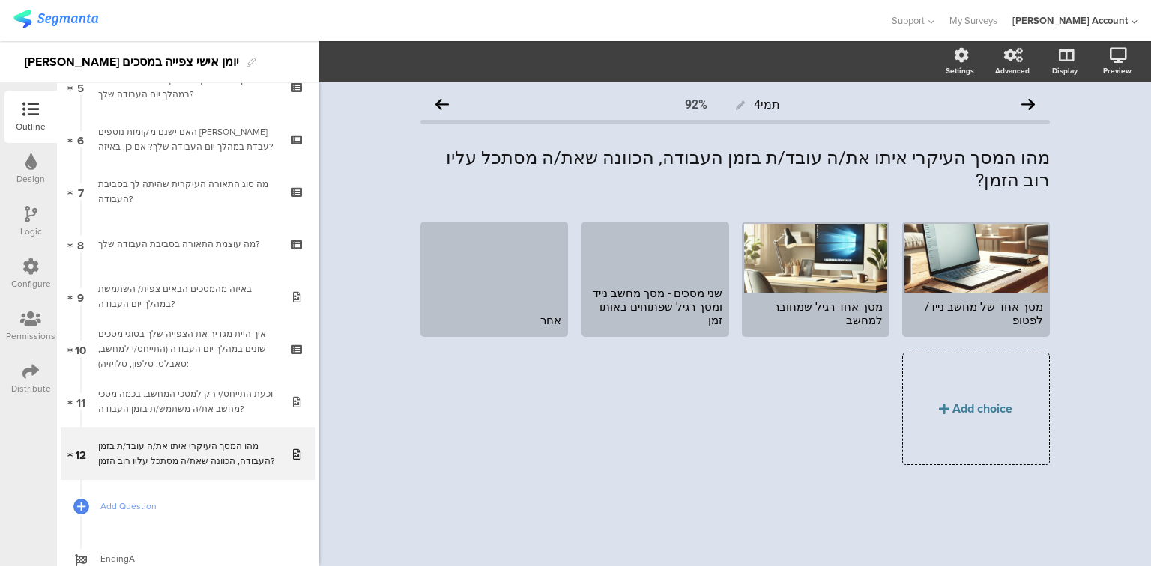
click at [0, 0] on icon at bounding box center [0, 0] width 0 height 0
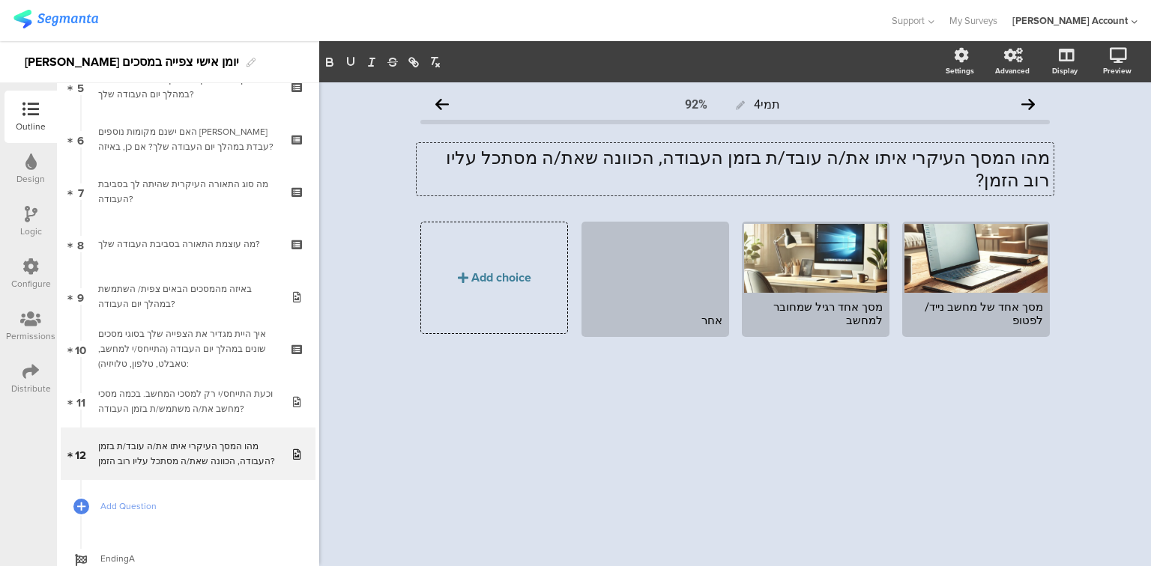
click at [816, 157] on div "מהו המסך העיקרי איתו את/ה עובד/ת בזמן העבודה, הכוונה שאת/ה מסתכל עליו רוב הזמן?…" at bounding box center [734, 169] width 637 height 52
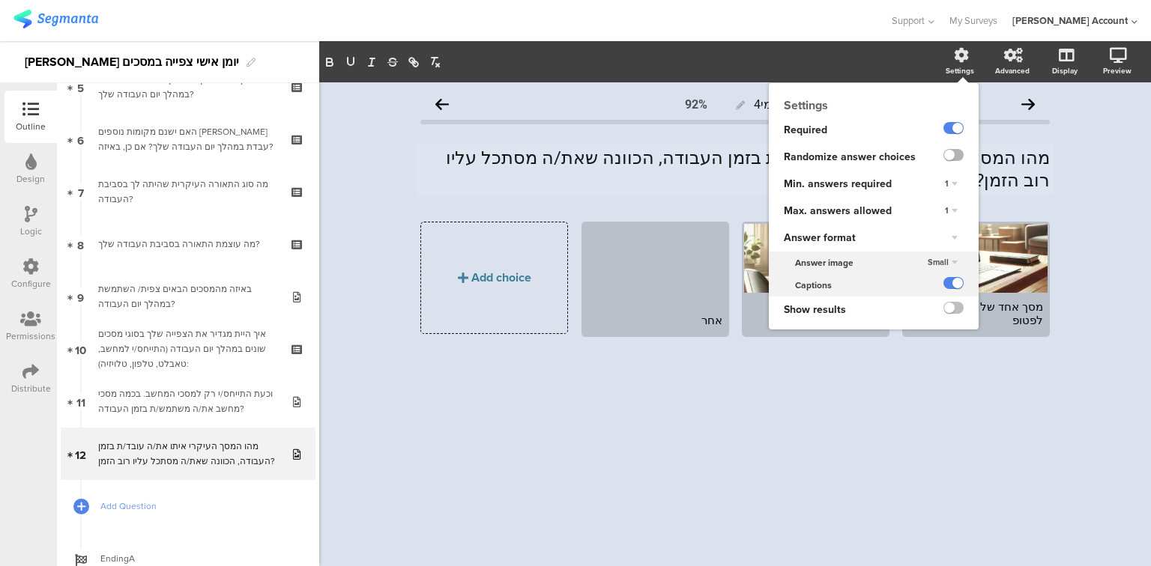
click at [959, 152] on label at bounding box center [953, 155] width 20 height 12
click at [0, 0] on input "checkbox" at bounding box center [0, 0] width 0 height 0
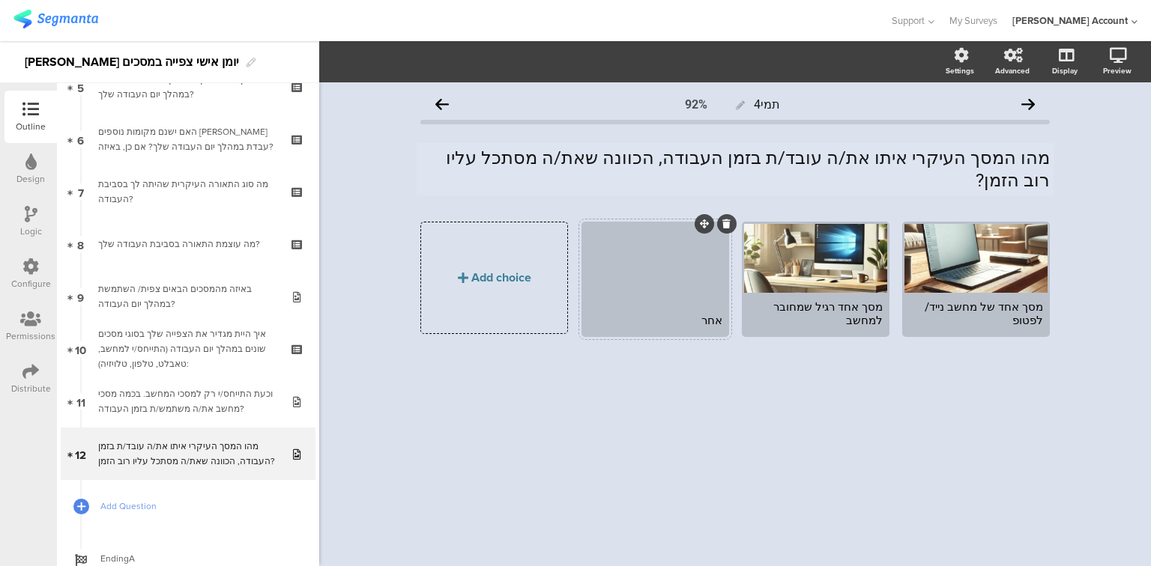
click at [607, 279] on div at bounding box center [655, 265] width 143 height 82
click at [828, 300] on div "מסך אחד רגיל שמחובר למחשב" at bounding box center [815, 313] width 134 height 27
click at [857, 300] on div "מסך אחד רגיל שמחובר למחשב" at bounding box center [815, 313] width 134 height 27
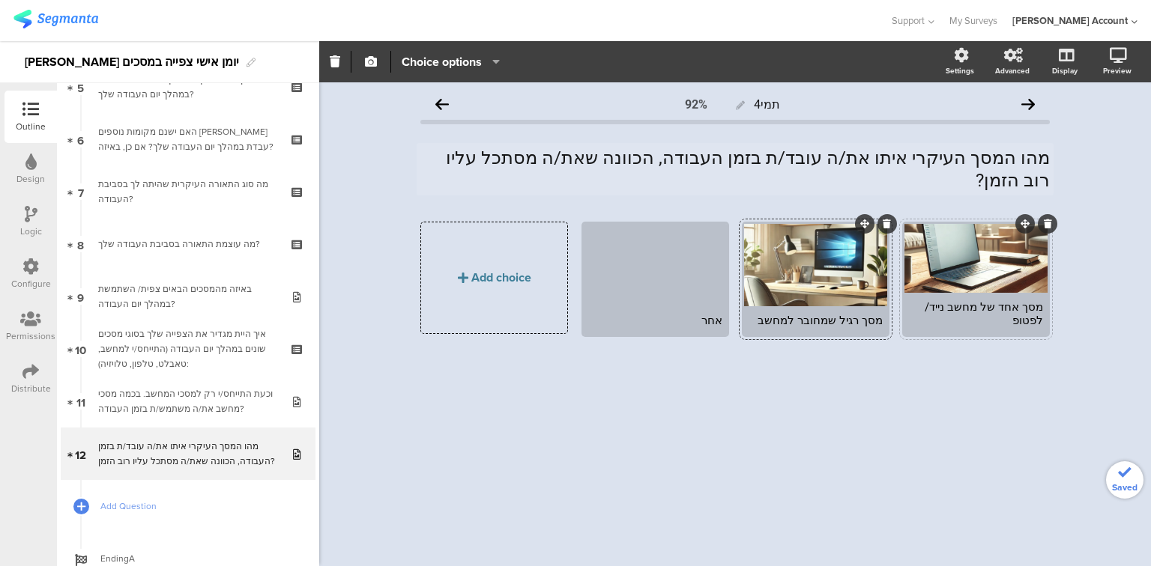
click at [1016, 300] on div "מסך אחד של מחשב נייד/ לפטופ" at bounding box center [976, 313] width 134 height 27
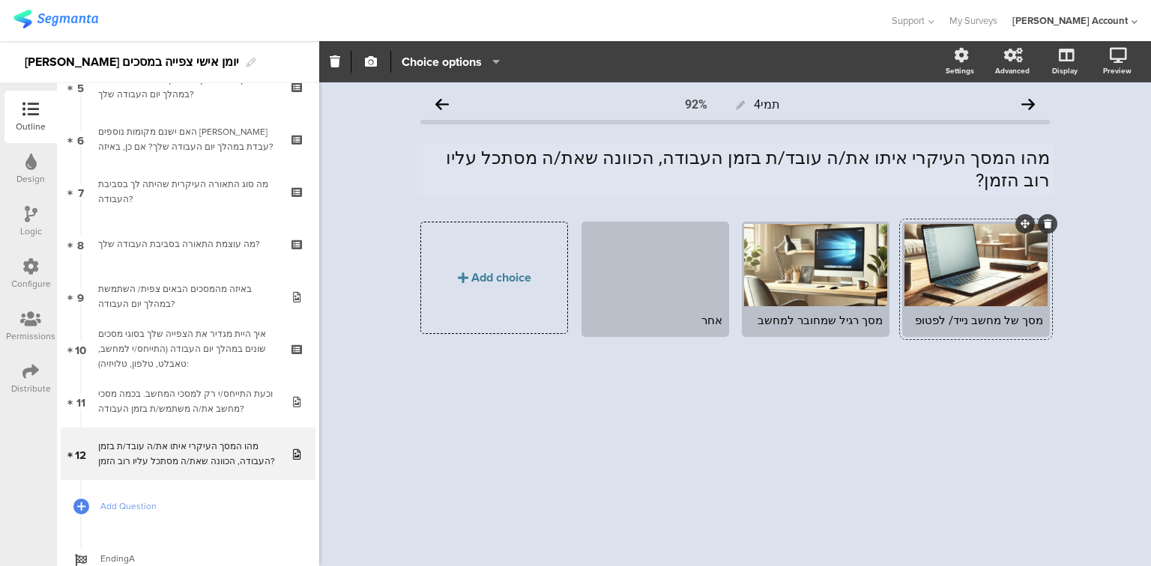
click at [959, 370] on div "תמי4 92% מהו המסך העיקרי איתו את/ה עובד/ת בזמן העבודה, הכוונה שאת/ה מסתכל עליו …" at bounding box center [734, 241] width 659 height 318
click at [815, 256] on div at bounding box center [815, 265] width 143 height 82
click at [378, 63] on span "button" at bounding box center [371, 61] width 18 height 13
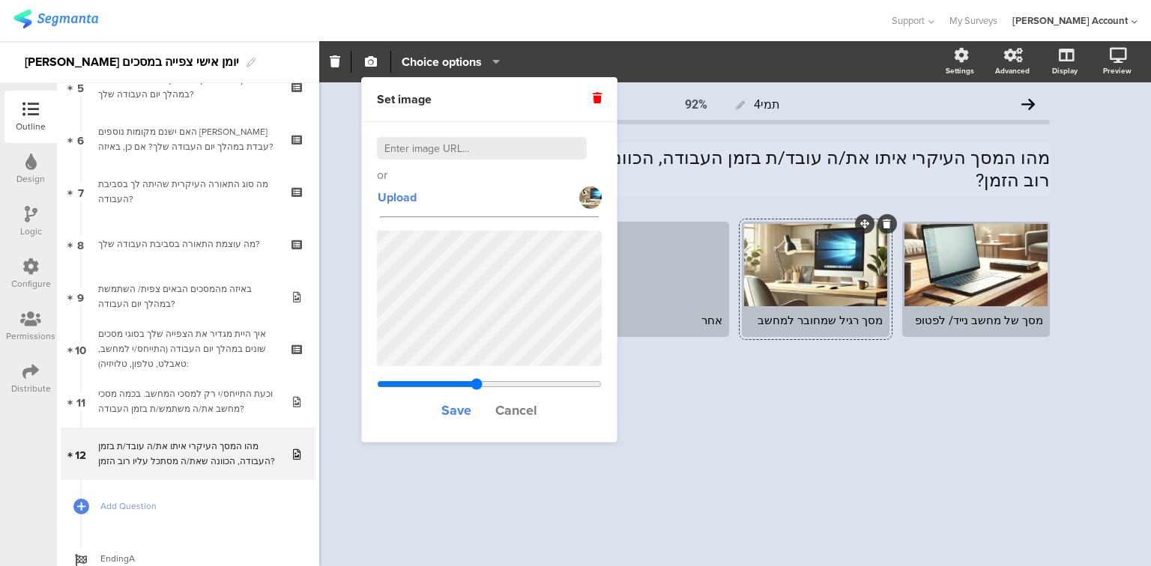
drag, startPoint x: 456, startPoint y: 381, endPoint x: 476, endPoint y: 384, distance: 20.3
type input "1.16433005934111"
click at [476, 384] on input "range" at bounding box center [489, 384] width 225 height 12
click at [458, 411] on span "Save" at bounding box center [456, 410] width 30 height 19
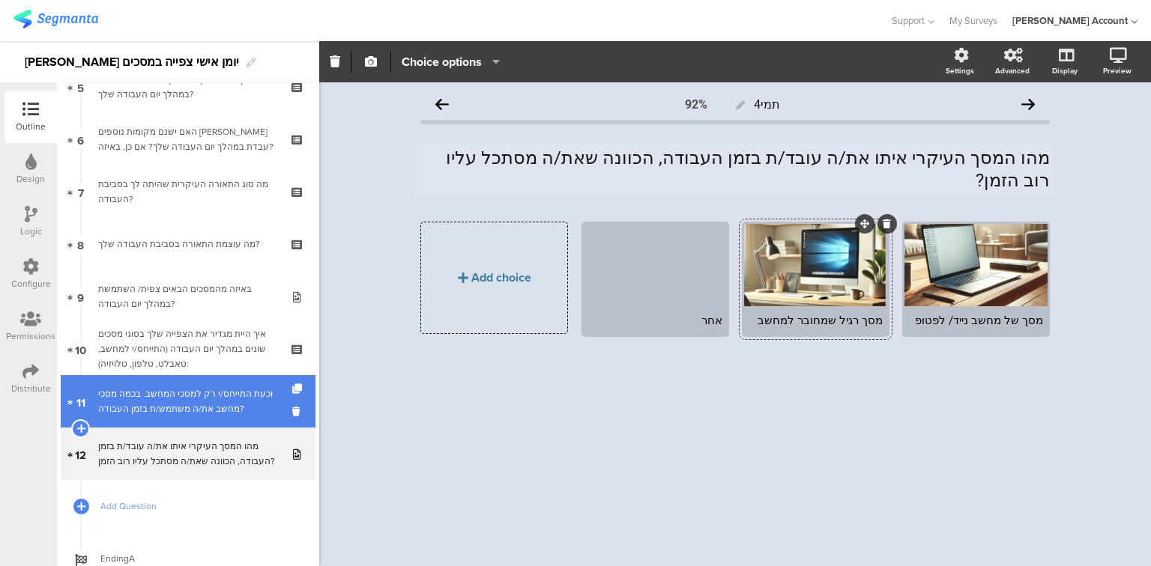
click at [204, 407] on div "וכעת התייחס/י רק למסכי המחשב. בכמה מסכי מחשב את/ה משתמש/ת בזמן העבודה?" at bounding box center [187, 402] width 179 height 30
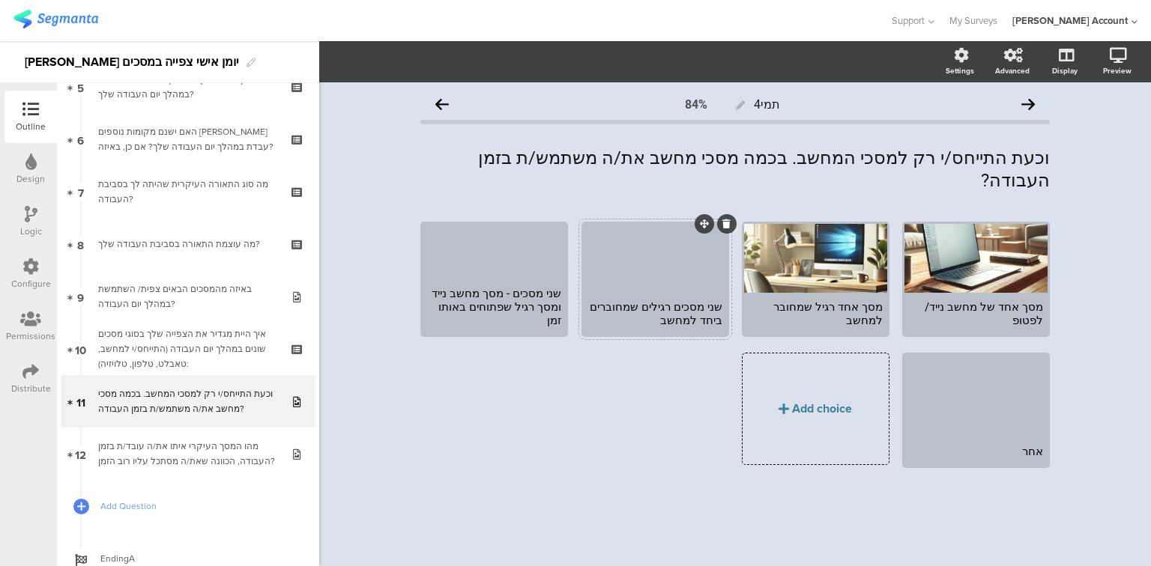
click at [655, 261] on div at bounding box center [655, 258] width 143 height 69
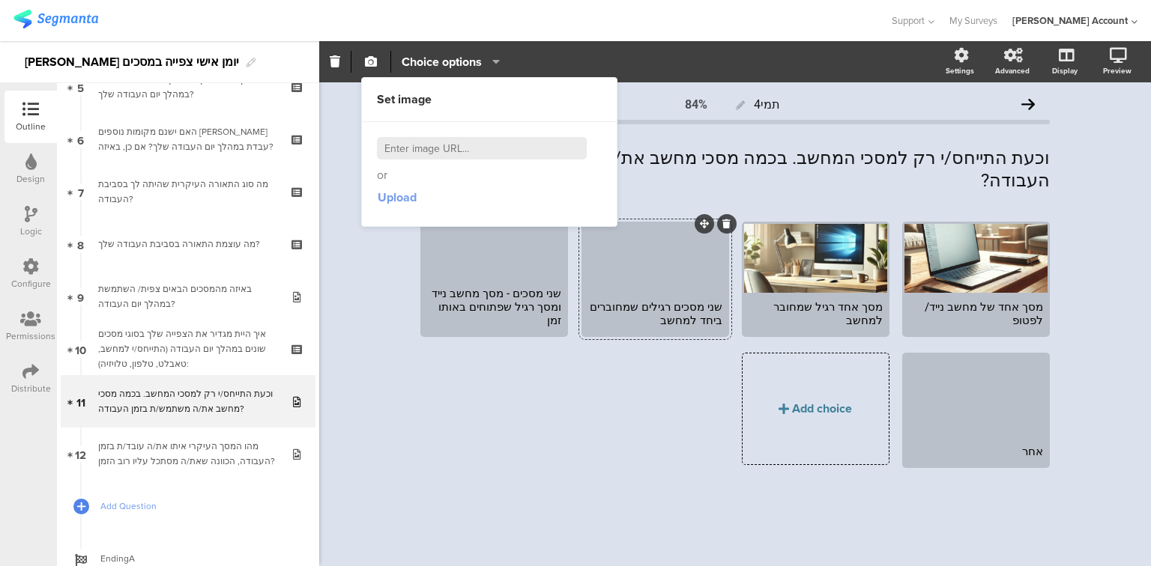
click at [396, 201] on span "Upload" at bounding box center [397, 197] width 39 height 17
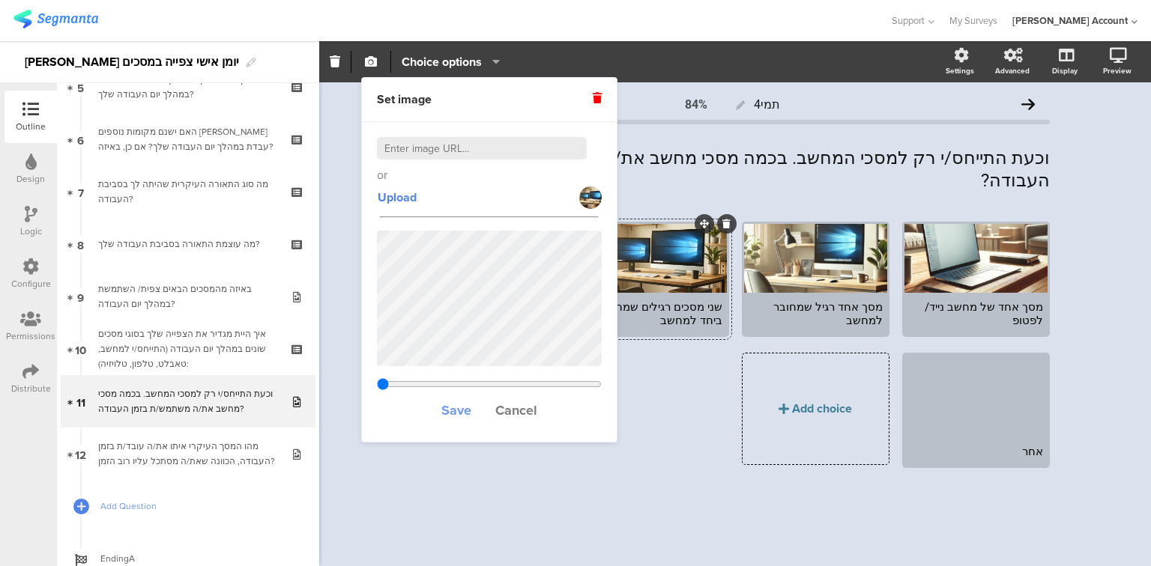
type input "0.3903125"
click at [451, 413] on span "Save" at bounding box center [456, 410] width 30 height 19
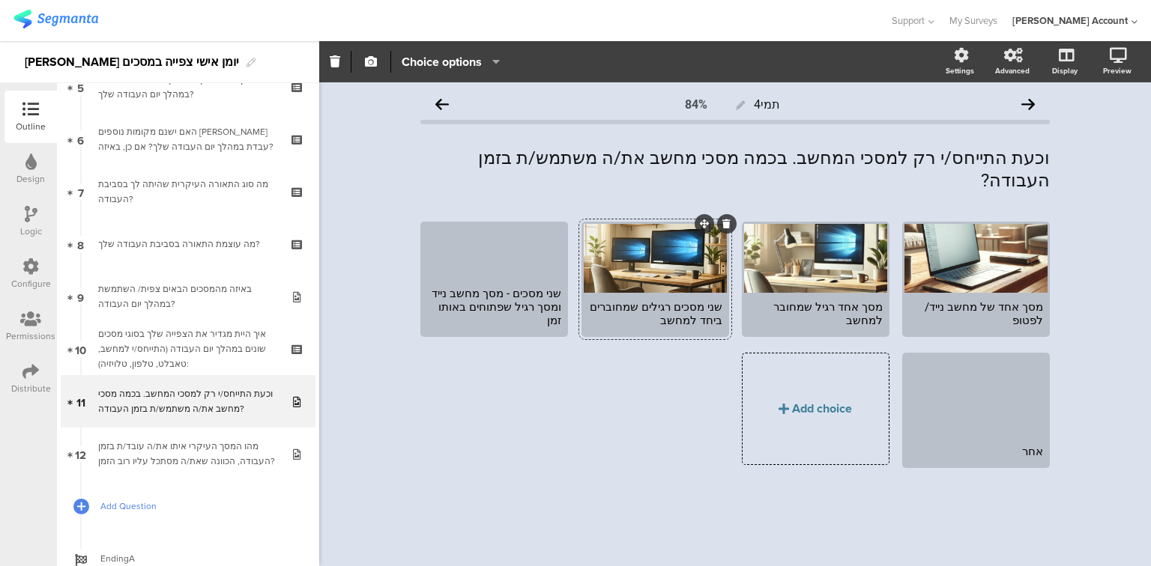
click at [129, 506] on span "Add Question" at bounding box center [196, 506] width 192 height 15
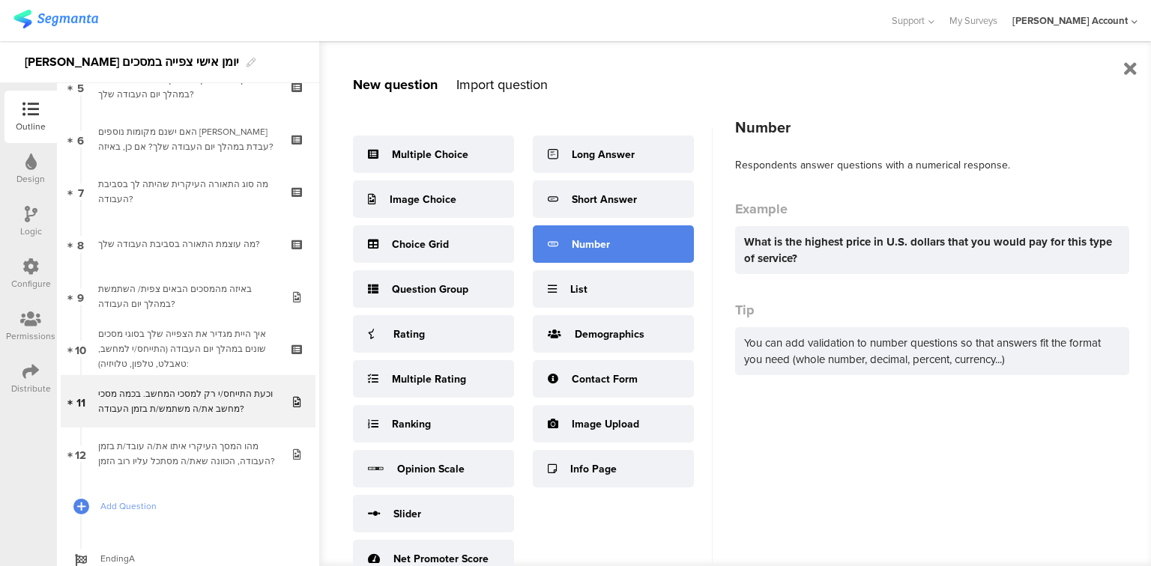
click at [583, 251] on div "Number" at bounding box center [591, 245] width 38 height 16
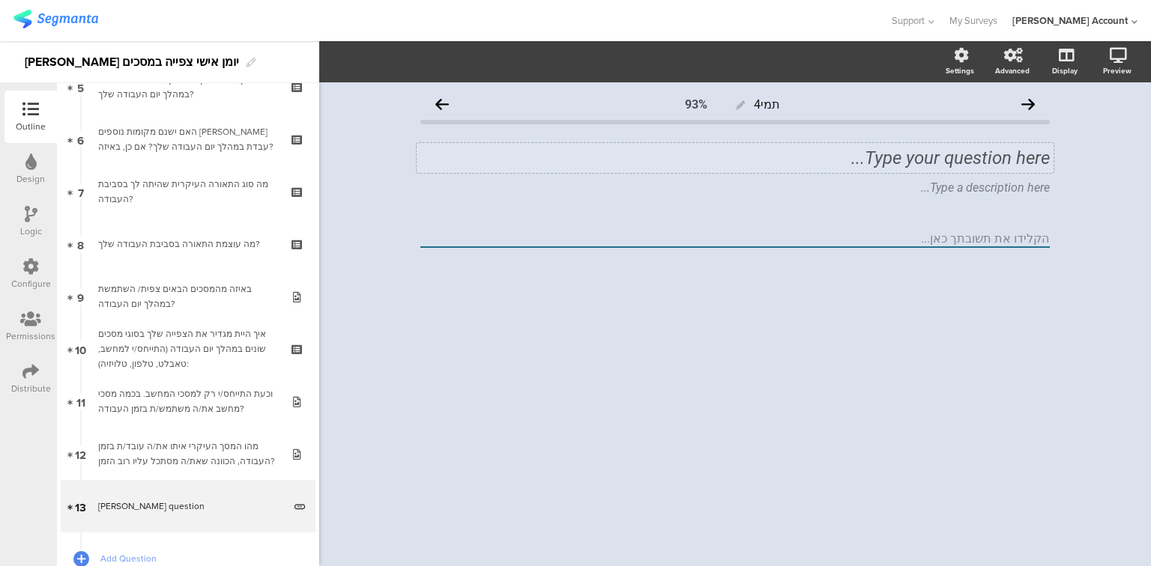
click at [788, 163] on div "Type your question here..." at bounding box center [734, 158] width 637 height 30
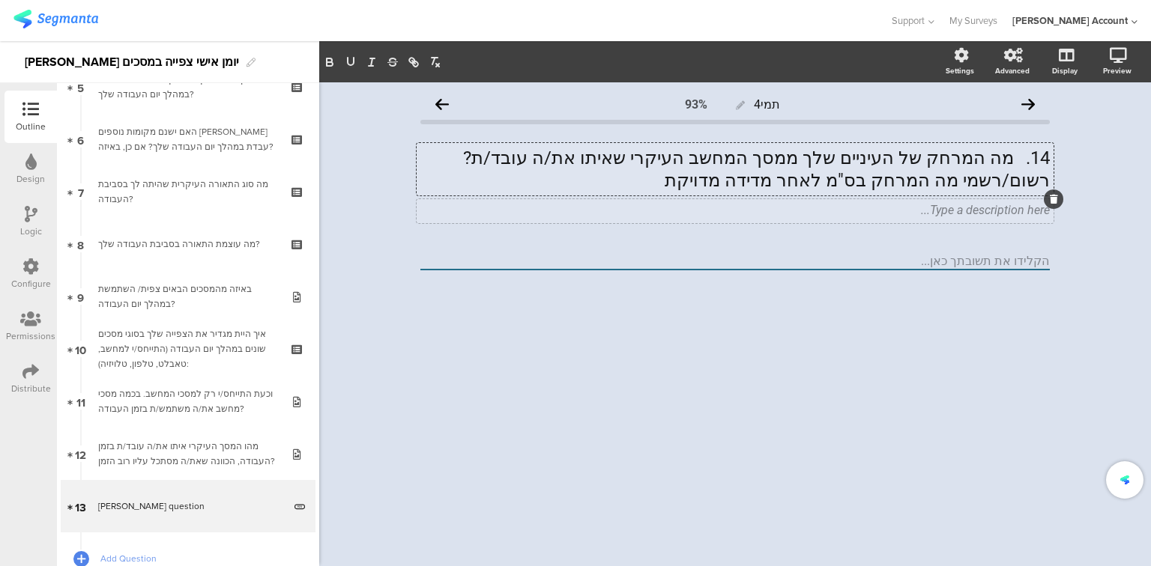
click at [911, 210] on div "Type a description here..." at bounding box center [734, 211] width 637 height 24
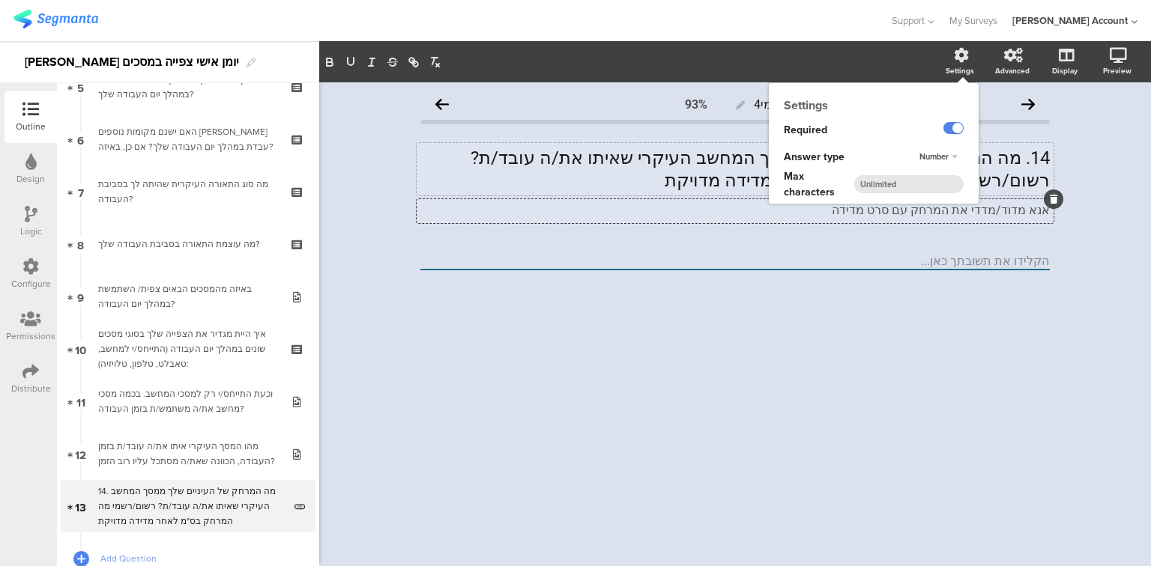
click at [920, 181] on input "number" at bounding box center [908, 184] width 109 height 18
type input "4"
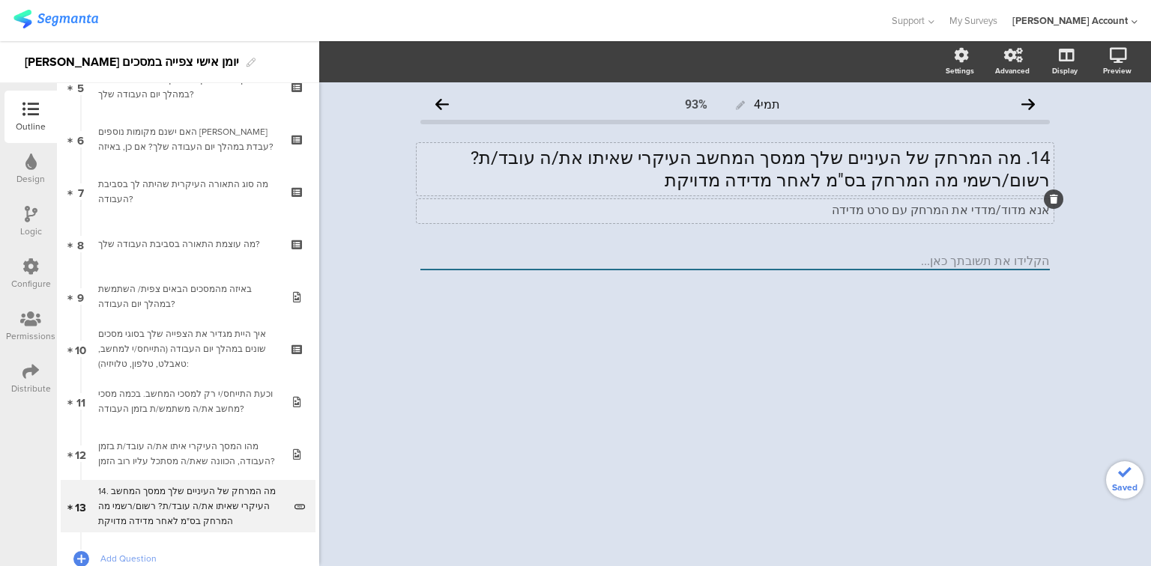
click at [786, 342] on div "תמי4 93% 14. מה המרחק של העיניים שלך ממסך המחשב העיקרי שאיתו את/ה עובד/ת? רשום/…" at bounding box center [734, 324] width 831 height 484
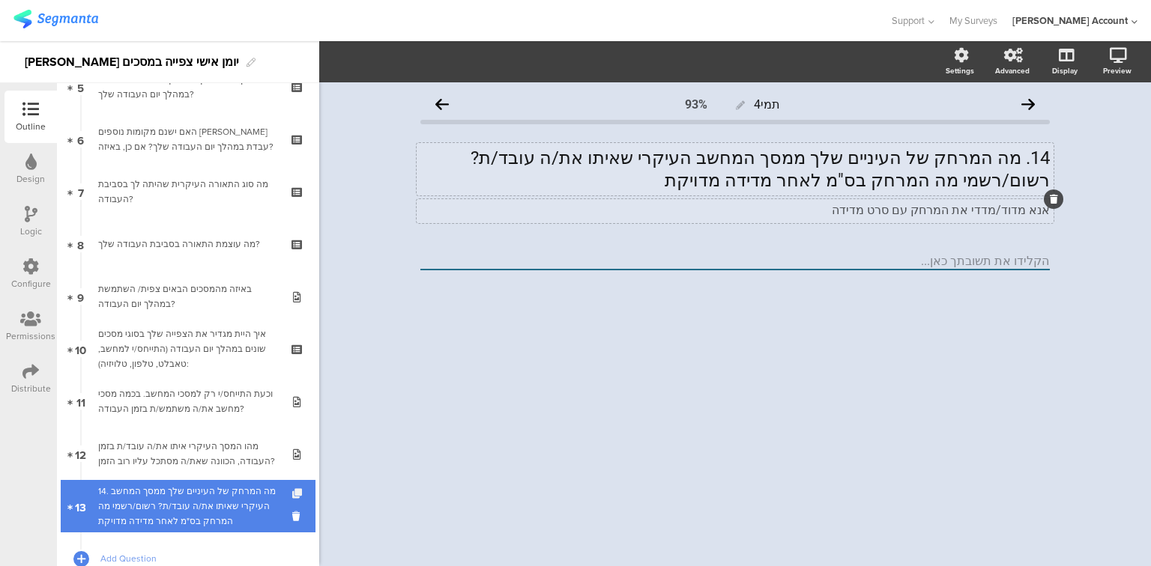
click at [292, 493] on icon at bounding box center [298, 494] width 13 height 10
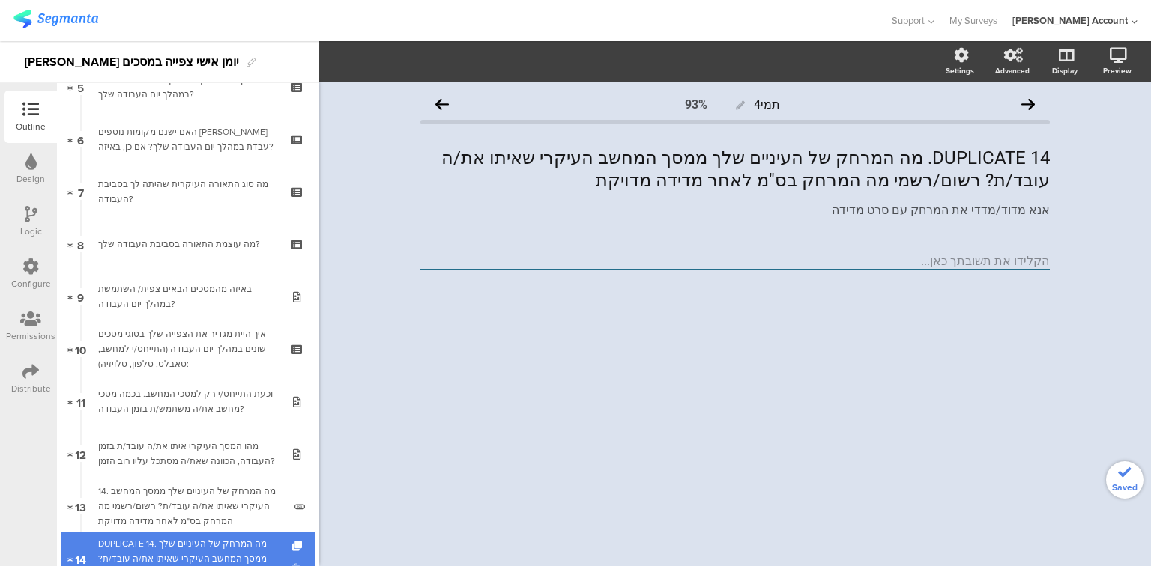
click at [237, 545] on div "DUPLICATE 14. מה המרחק של העיניים שלך ממסך המחשב העיקרי שאיתו את/ה עובד/ת? רשום…" at bounding box center [190, 558] width 185 height 45
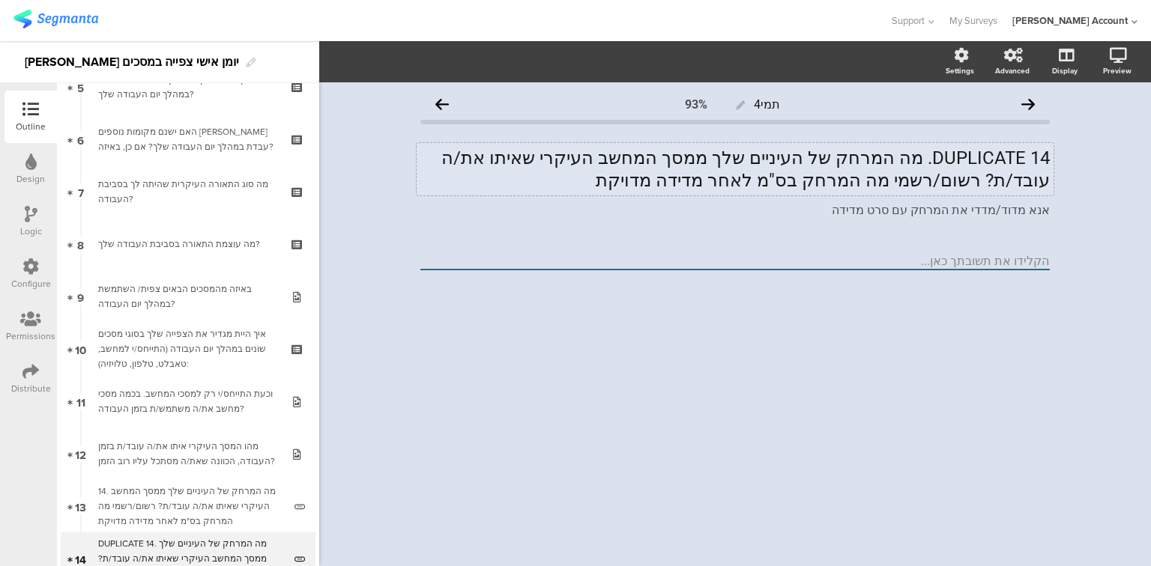
click at [785, 155] on p "DUPLICATE 14. מה המרחק של העיניים שלך ממסך המחשב העיקרי שאיתו את/ה עובד/ת? רשום…" at bounding box center [734, 169] width 629 height 45
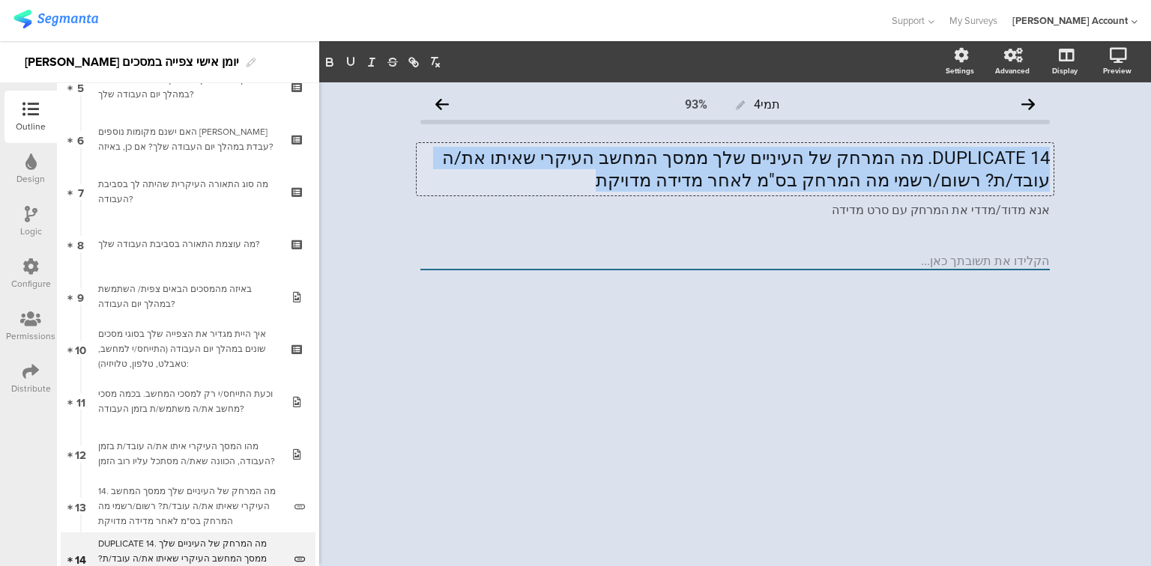
click at [785, 155] on p "DUPLICATE 14. מה המרחק של העיניים שלך ממסך המחשב העיקרי שאיתו את/ה עובד/ת? רשום…" at bounding box center [734, 169] width 629 height 45
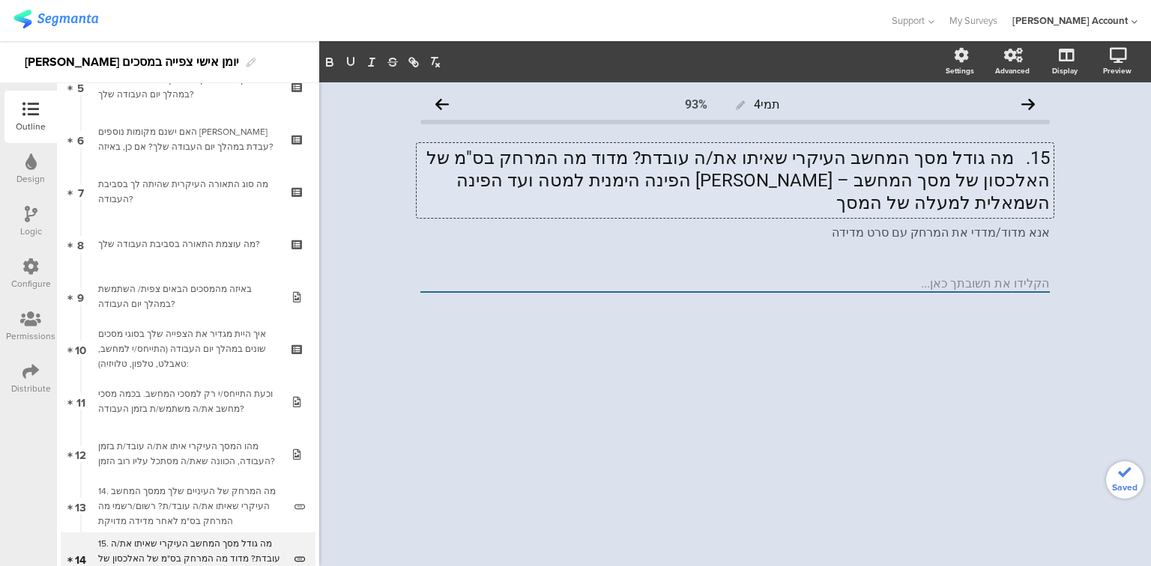
click at [1013, 158] on p "15. מה גודל מסך המחשב העיקרי שאיתו את/ה עובדת? מדוד מה המרחק בס"מ של האלכסון של…" at bounding box center [734, 180] width 629 height 67
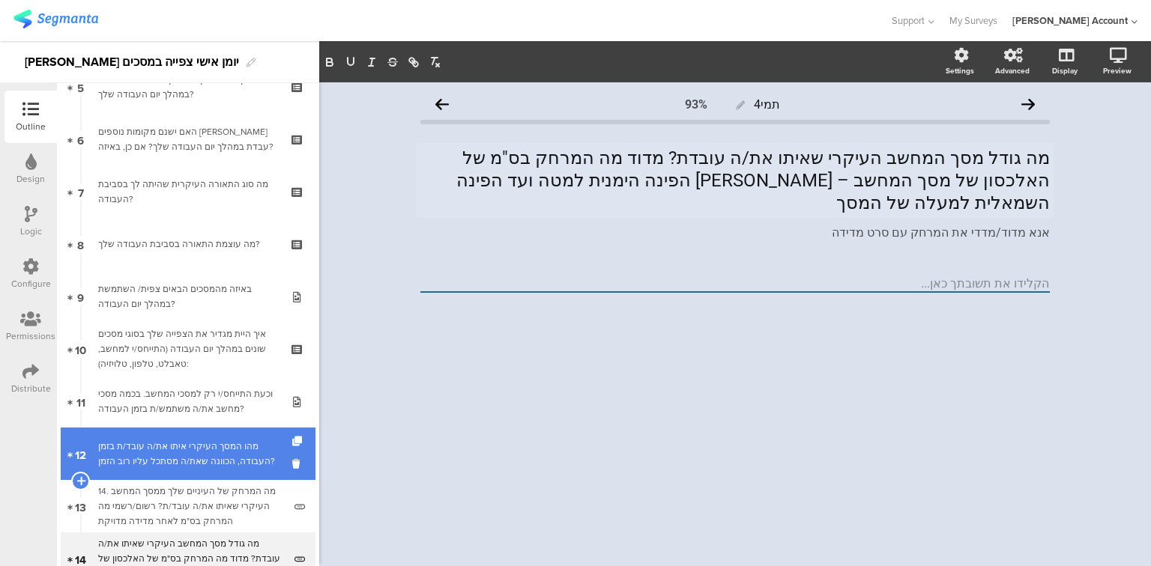
click at [162, 452] on div "מהו המסך העיקרי איתו את/ה עובד/ת בזמן העבודה, הכוונה שאת/ה מסתכל עליו רוב הזמן?" at bounding box center [187, 454] width 179 height 30
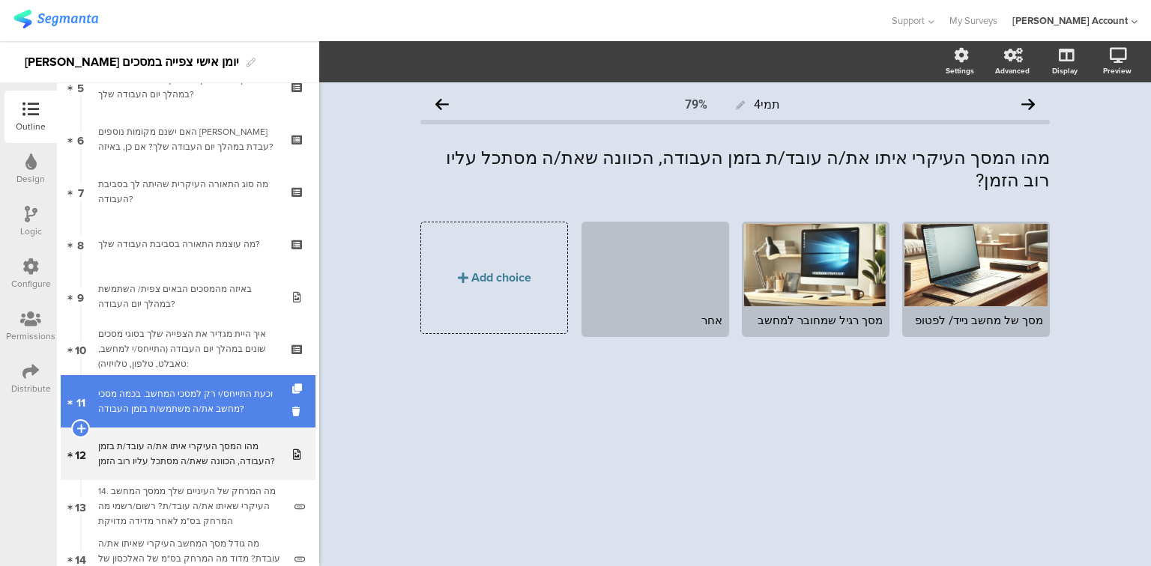
click at [165, 416] on div "וכעת התייחס/י רק למסכי המחשב. בכמה מסכי מחשב את/ה משתמש/ת בזמן העבודה?" at bounding box center [187, 402] width 179 height 30
